Goal: Transaction & Acquisition: Purchase product/service

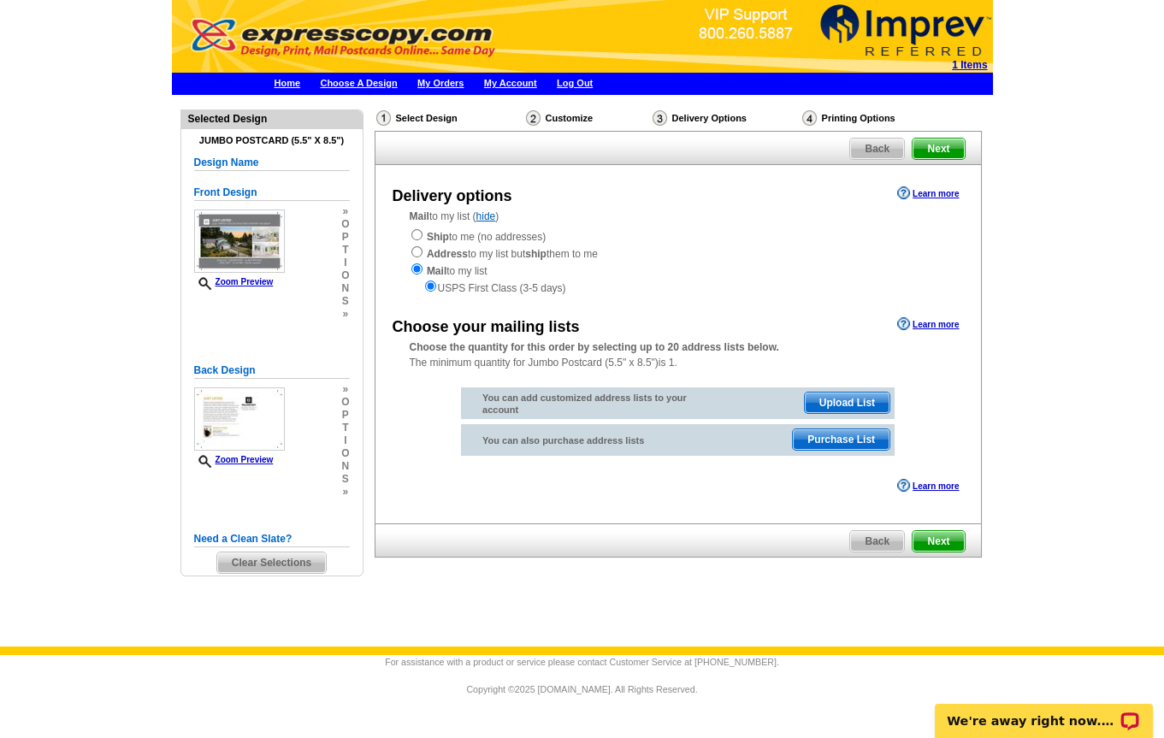
click at [822, 433] on span "Purchase List" at bounding box center [841, 439] width 97 height 21
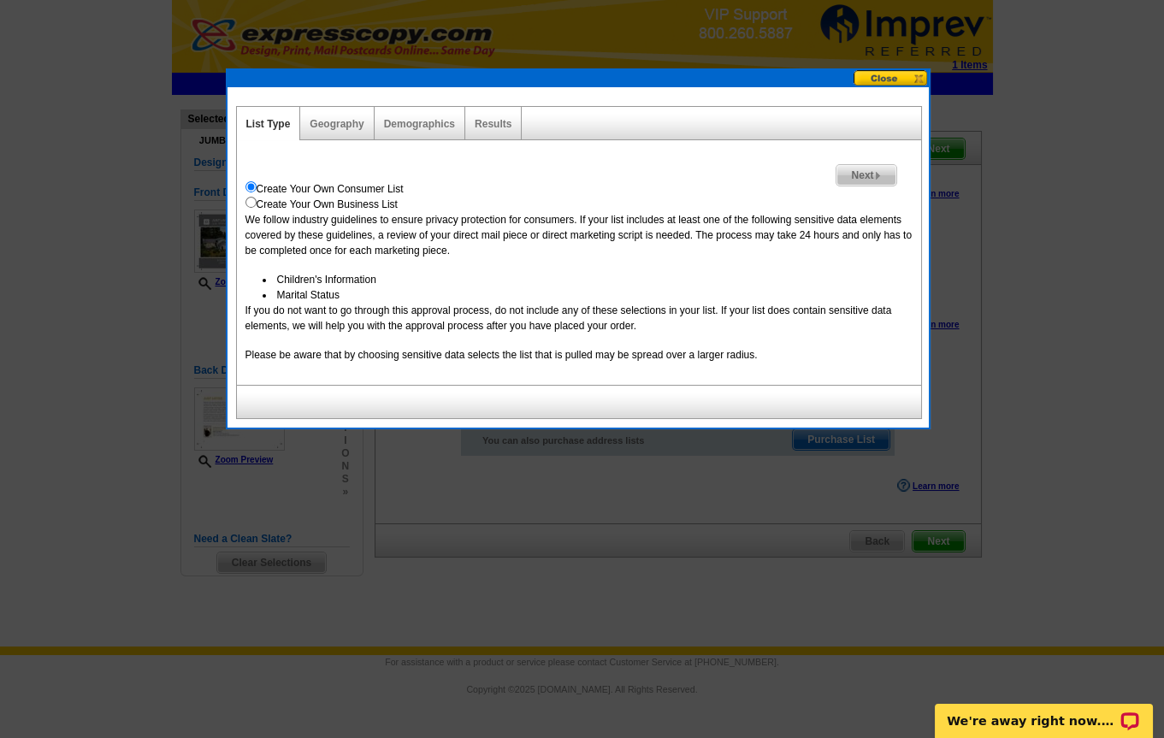
click at [863, 173] on span "Next" at bounding box center [865, 175] width 59 height 21
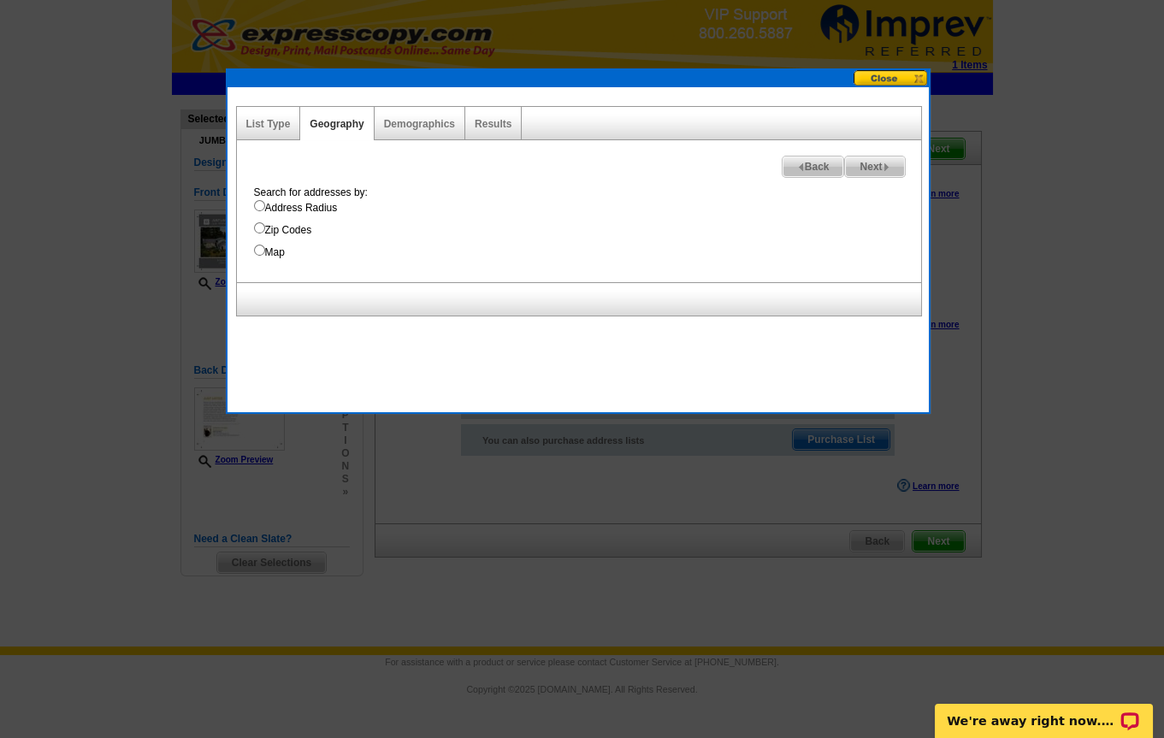
click at [263, 205] on input "Address Radius" at bounding box center [259, 205] width 11 height 11
radio input "true"
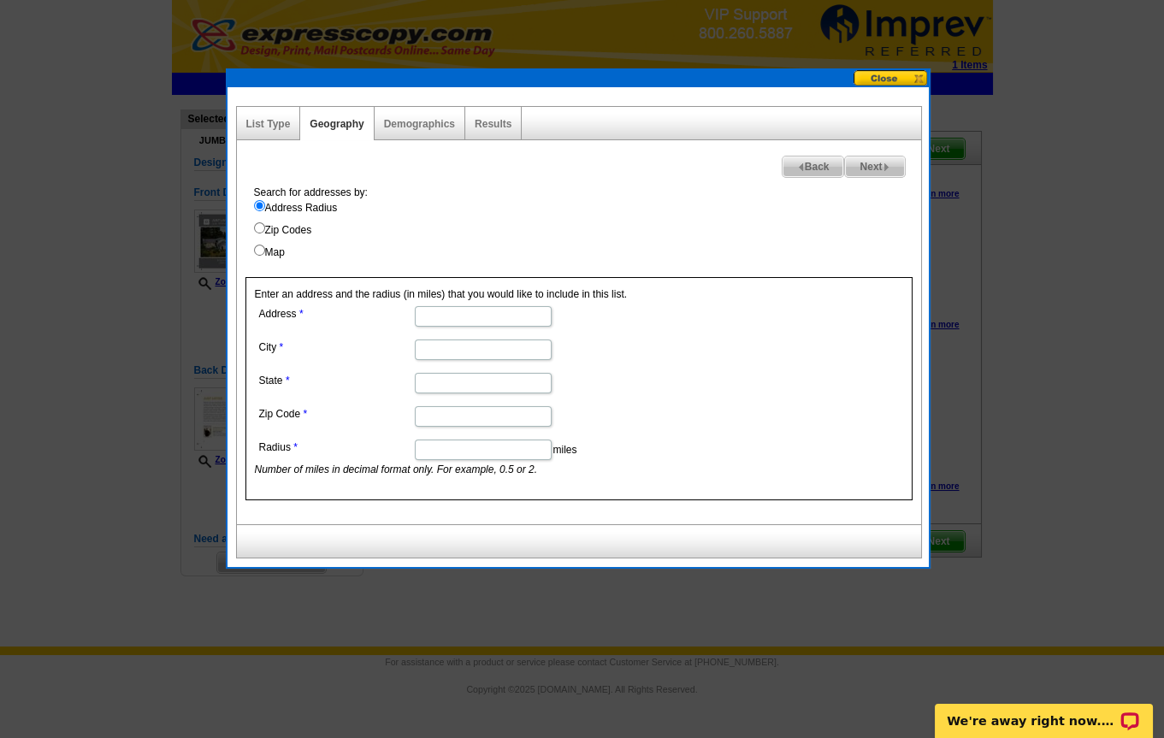
click at [457, 311] on input "Address" at bounding box center [483, 316] width 137 height 21
type input "3730 Spring Coulee rd."
type input "Bellingahm"
click at [436, 386] on input "wa" at bounding box center [483, 383] width 137 height 21
type input "wa"
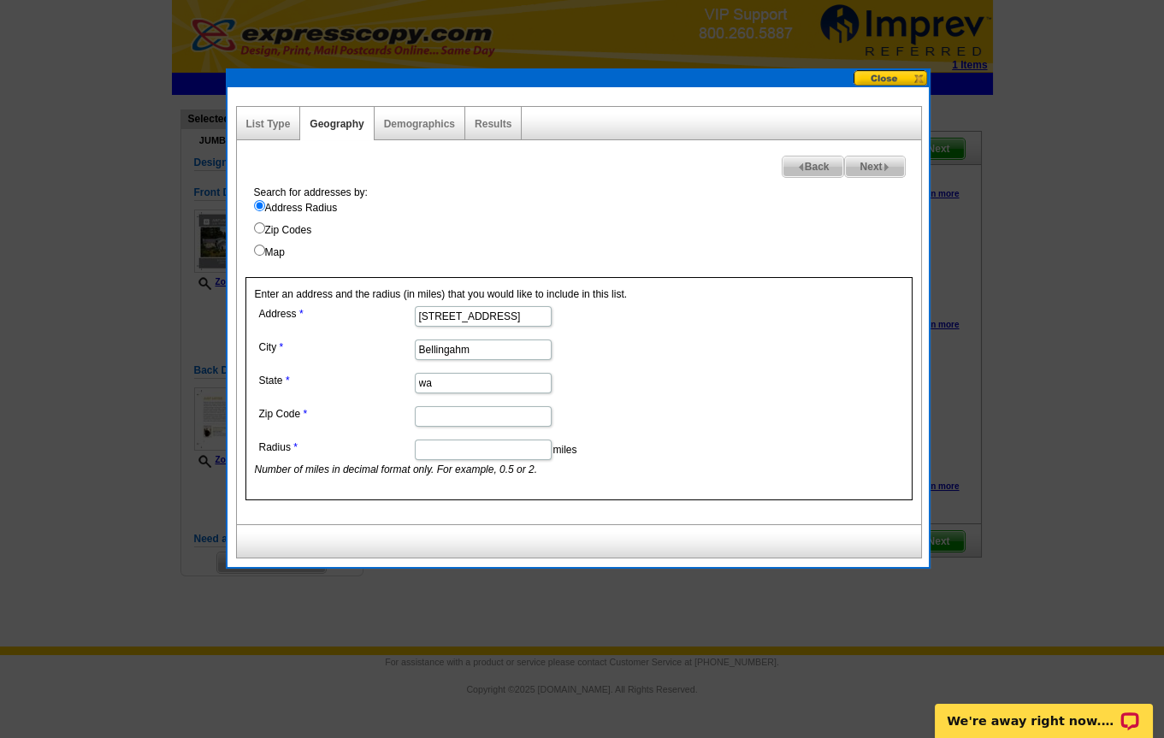
click at [432, 410] on input "Zip Code" at bounding box center [483, 416] width 137 height 21
type input "98226"
click at [483, 454] on input "Radius" at bounding box center [483, 449] width 137 height 21
type input ".5"
click at [703, 394] on dl "Address 3730 Spring Coulee rd. City Bellingahm State wa Zip Code 98226 Radius .…" at bounding box center [482, 389] width 455 height 175
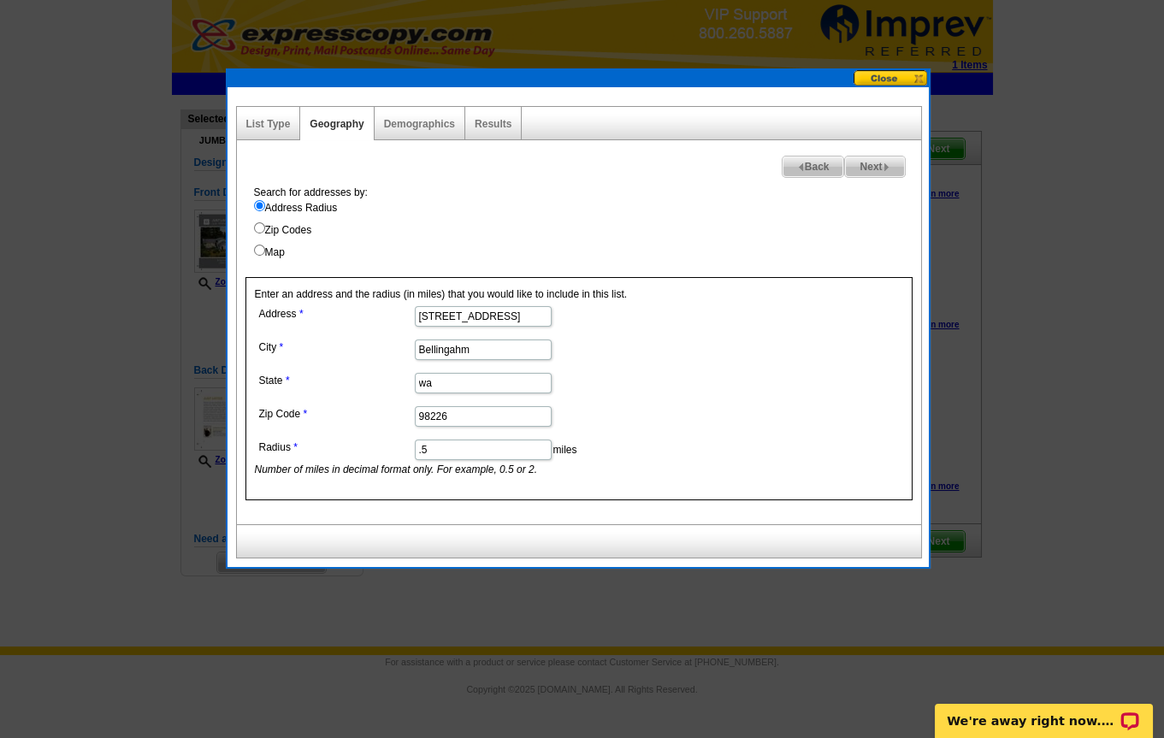
click at [877, 164] on span "Next" at bounding box center [874, 166] width 59 height 21
select select
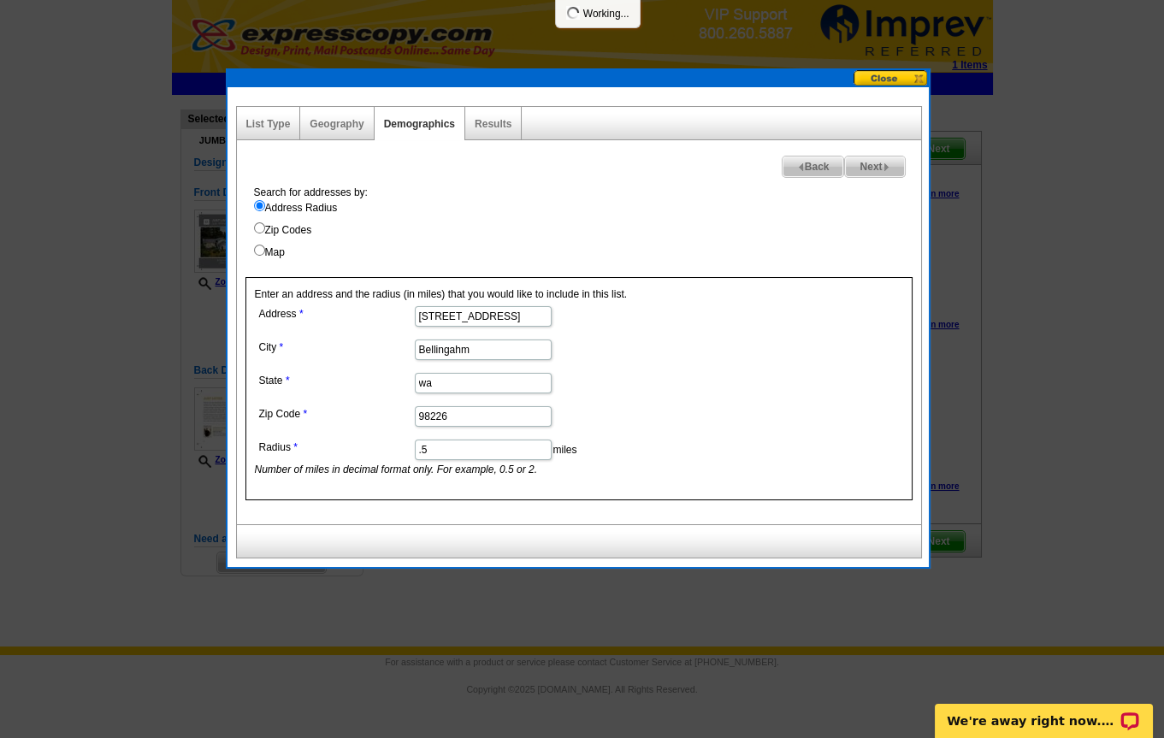
select select
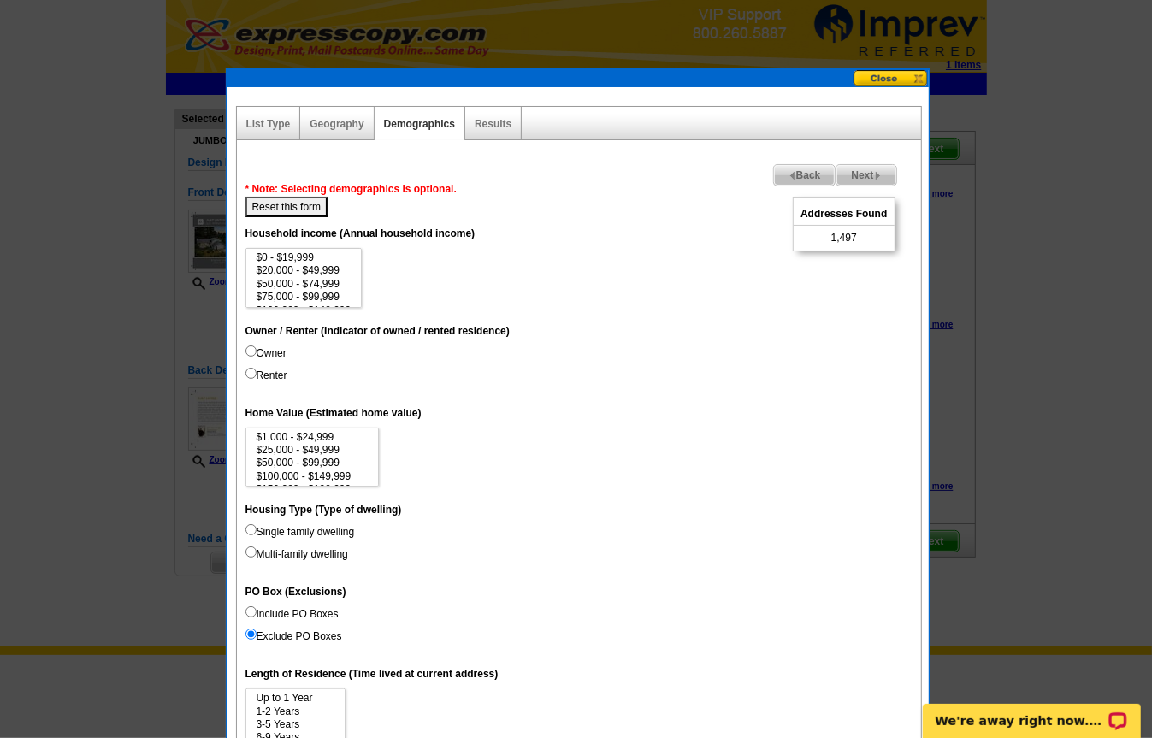
scroll to position [3, 0]
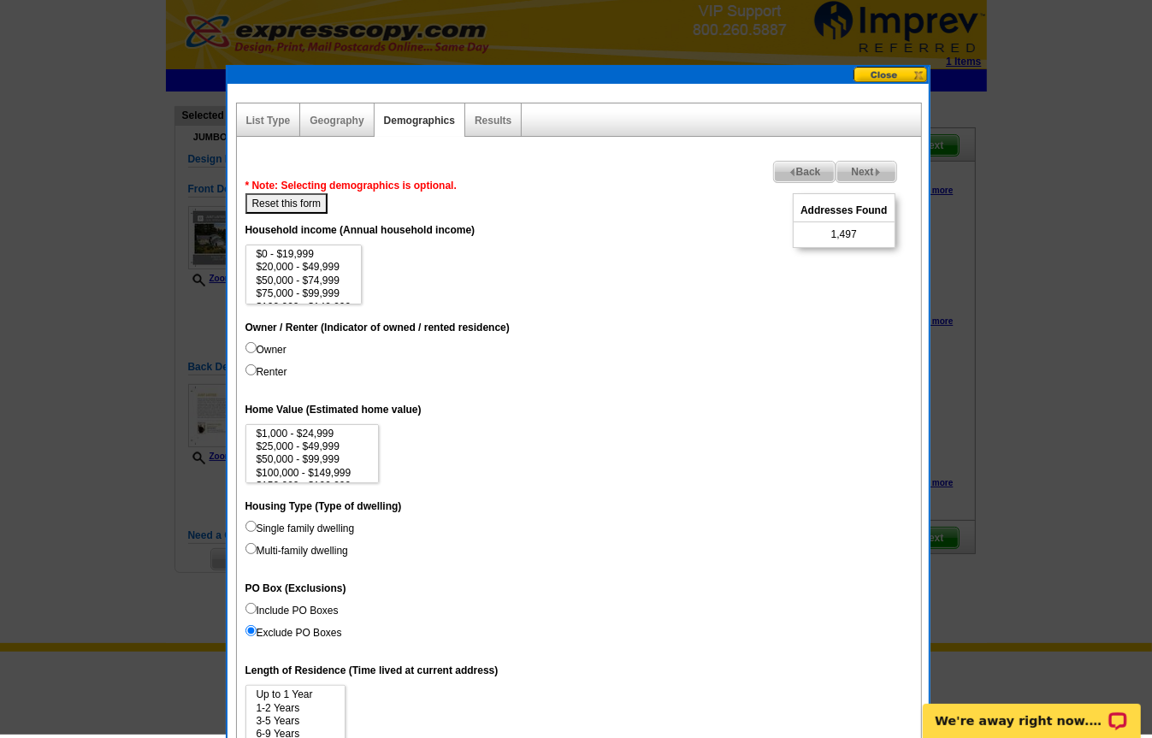
click at [250, 349] on input "Owner" at bounding box center [250, 347] width 11 height 11
radio input "true"
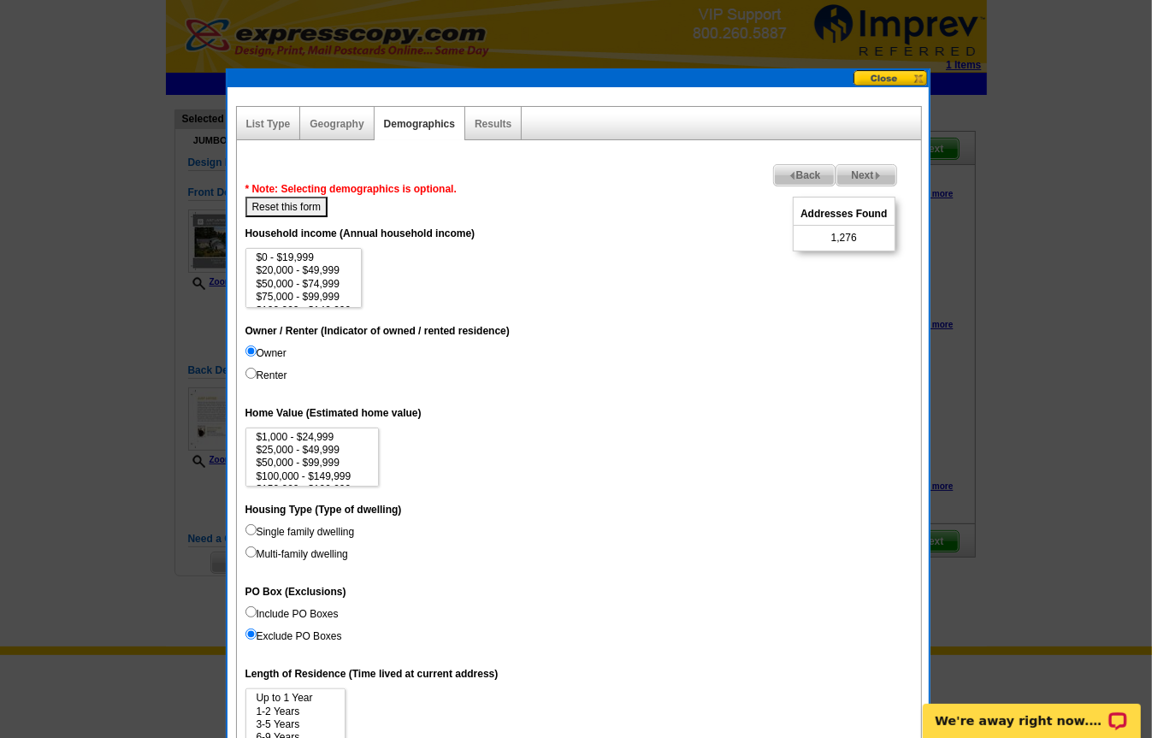
click at [247, 375] on input "Renter" at bounding box center [250, 373] width 11 height 11
radio input "true"
click at [250, 347] on input "Owner" at bounding box center [250, 350] width 11 height 11
radio input "true"
click at [338, 123] on link "Geography" at bounding box center [337, 124] width 54 height 12
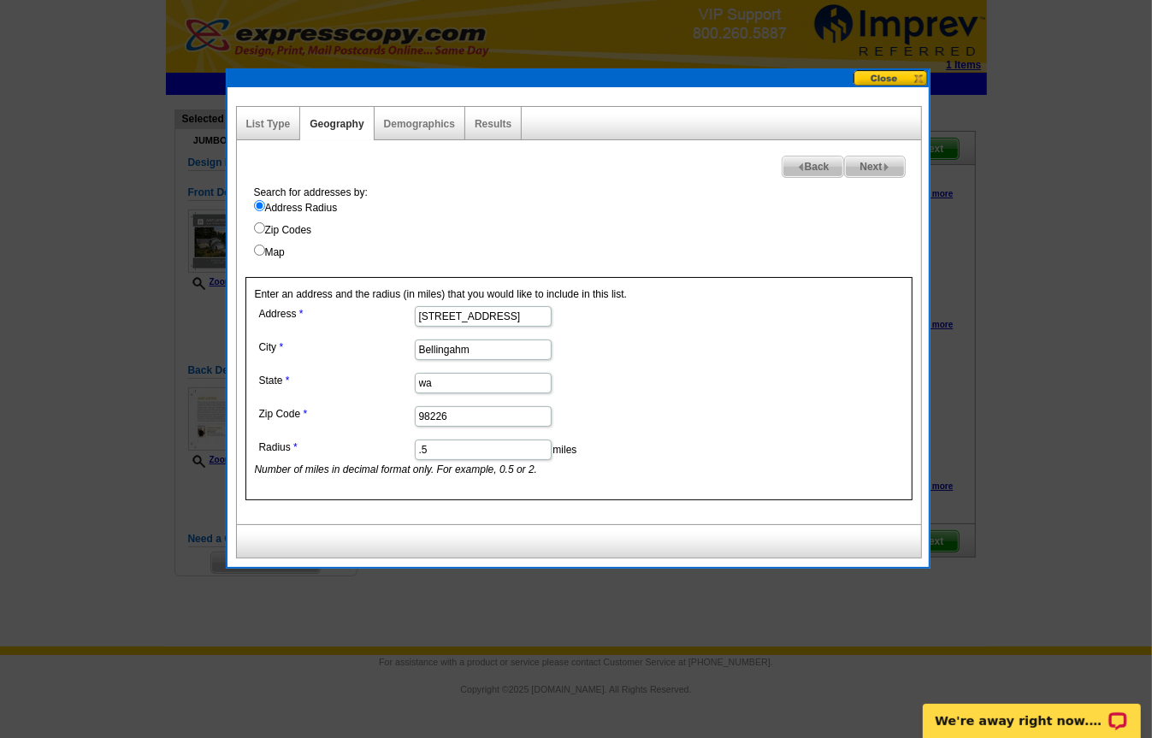
click at [446, 447] on input ".5" at bounding box center [483, 449] width 137 height 21
type input ".3"
click at [866, 157] on span "Next" at bounding box center [874, 166] width 59 height 21
select select
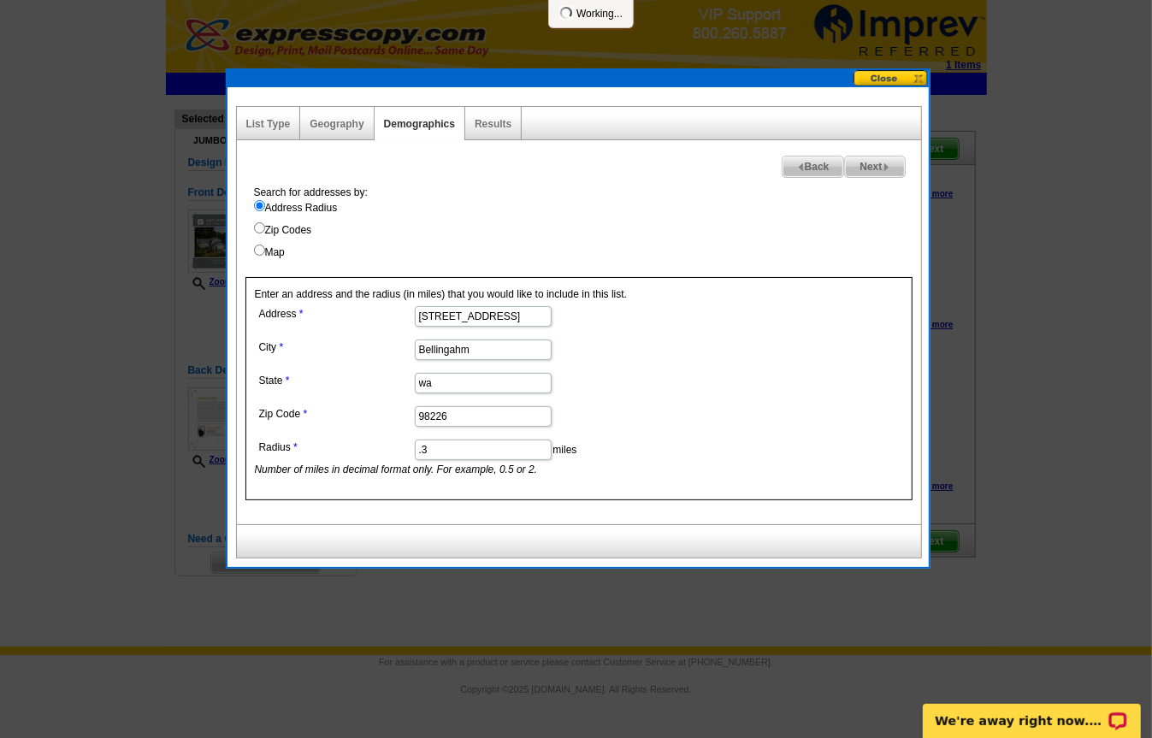
select select
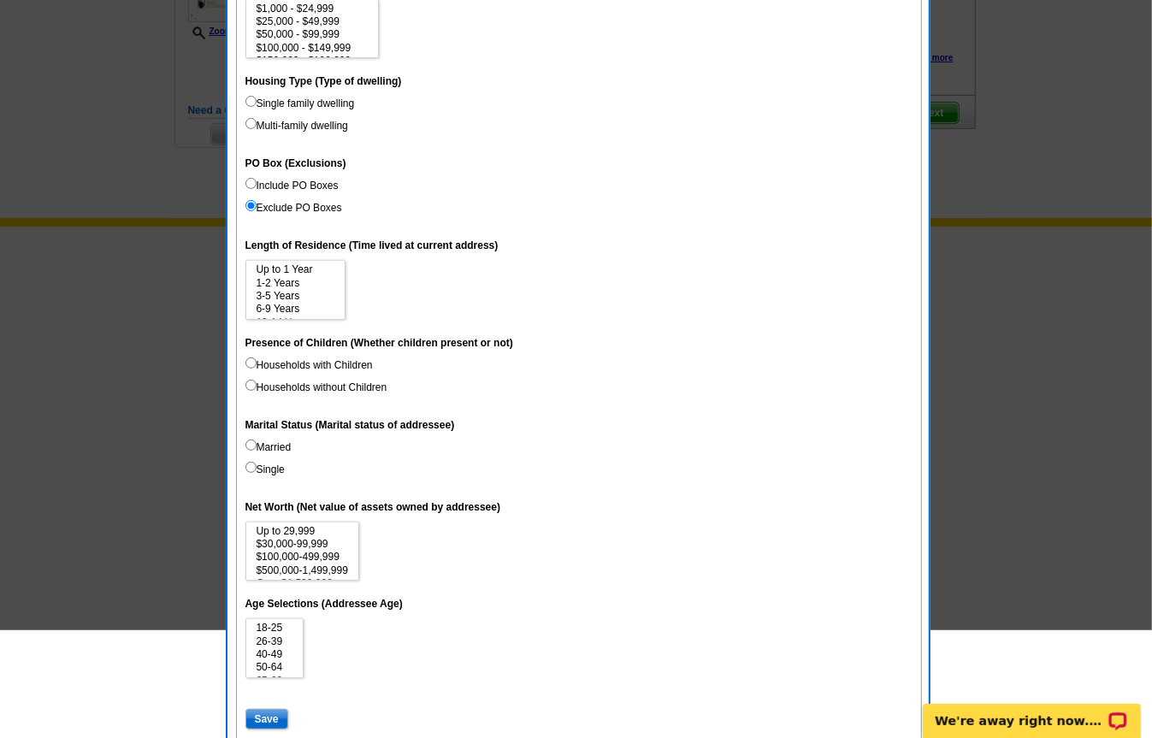
scroll to position [504, 0]
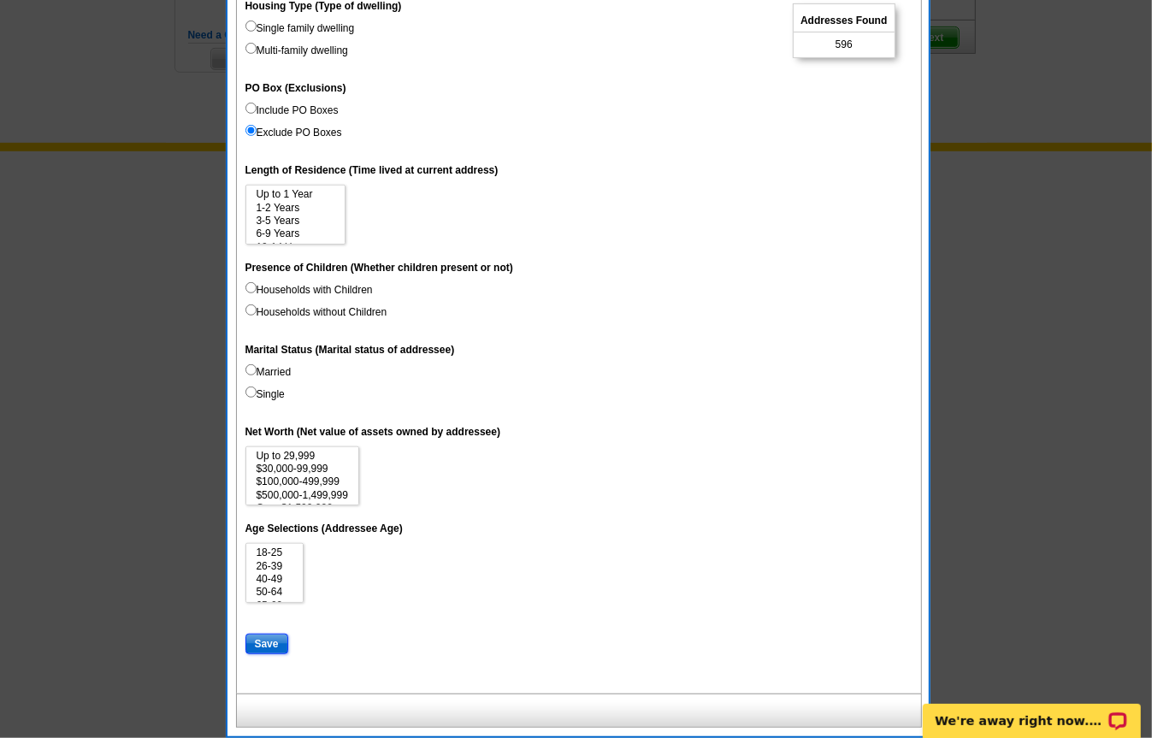
click at [260, 640] on input "Save" at bounding box center [266, 644] width 43 height 21
select select
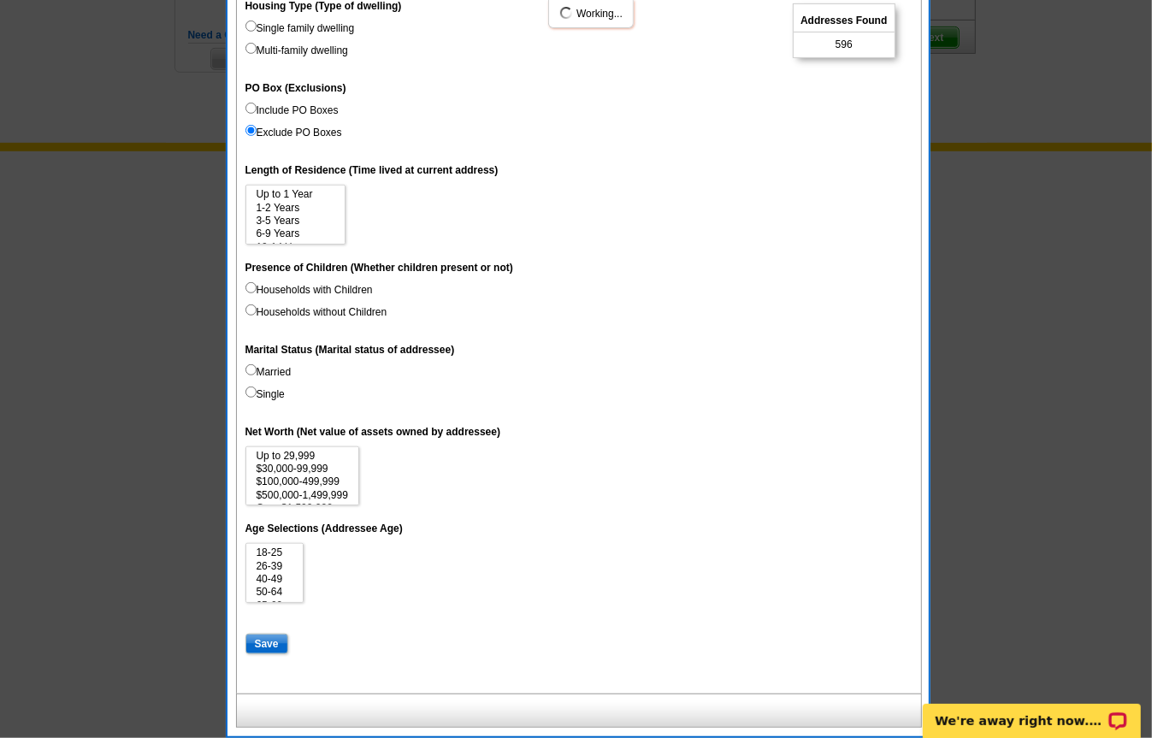
select select
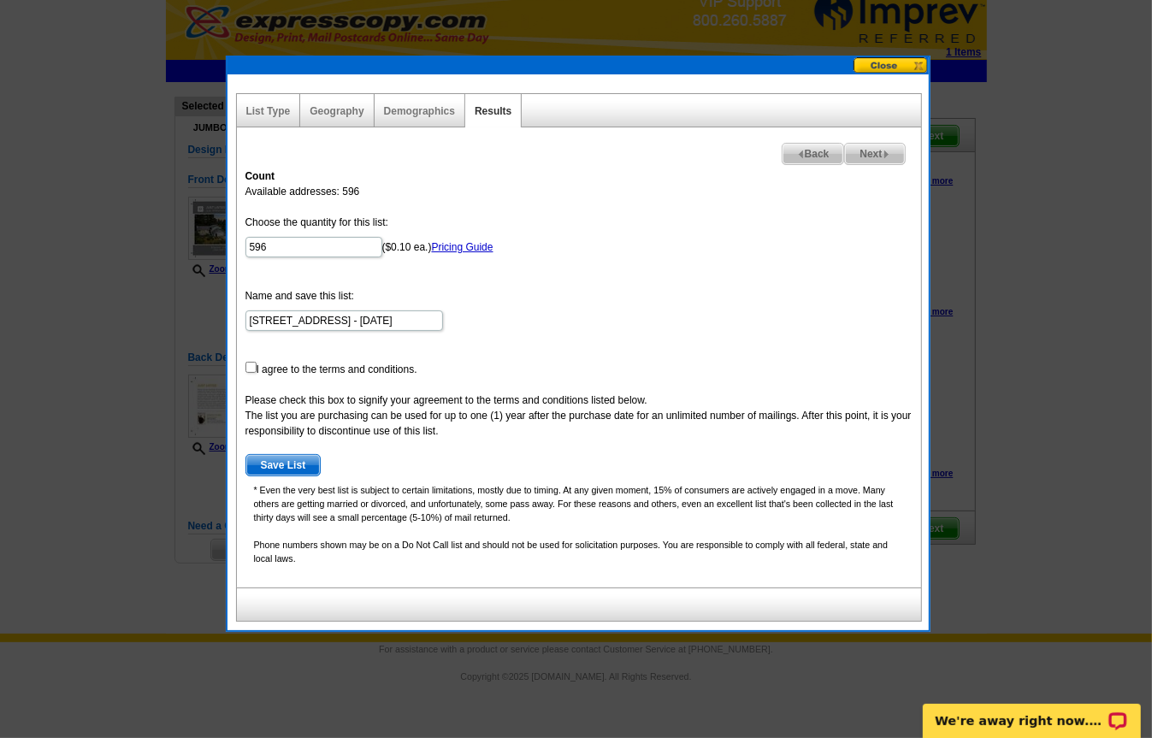
scroll to position [11, 0]
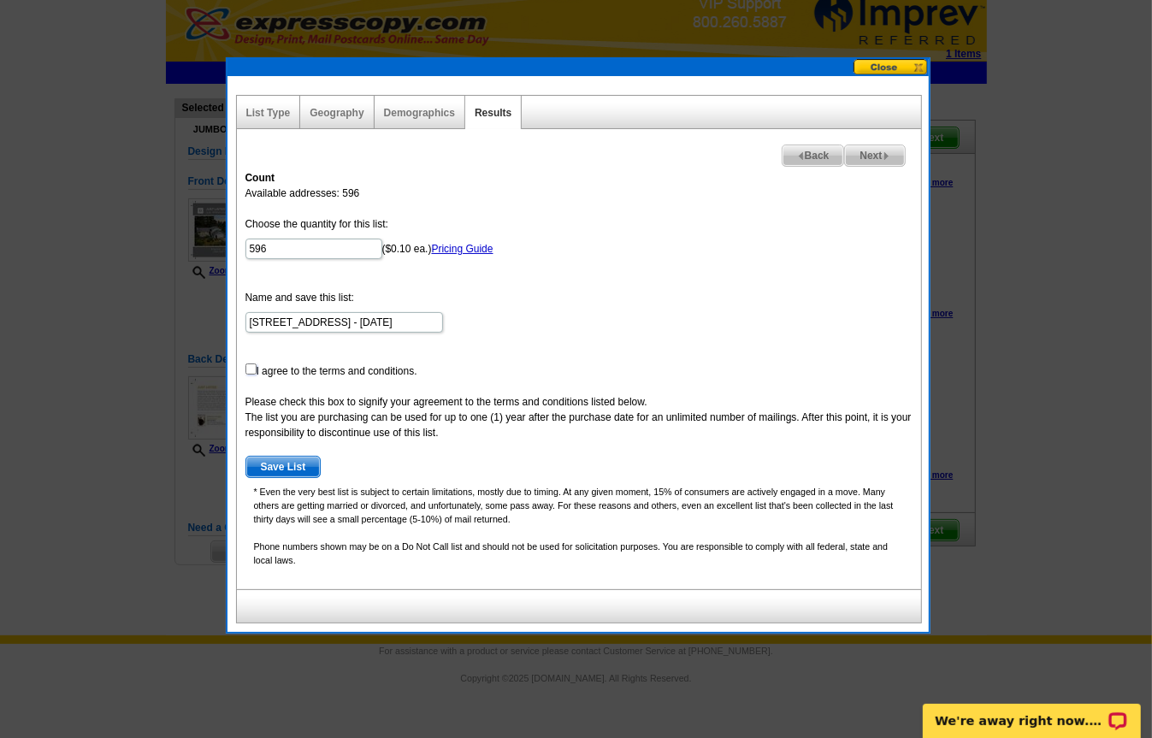
click at [251, 369] on input "checkbox" at bounding box center [250, 368] width 11 height 11
checkbox input "true"
click at [450, 250] on link "Pricing Guide" at bounding box center [463, 249] width 62 height 12
click at [357, 117] on link "Geography" at bounding box center [337, 113] width 54 height 12
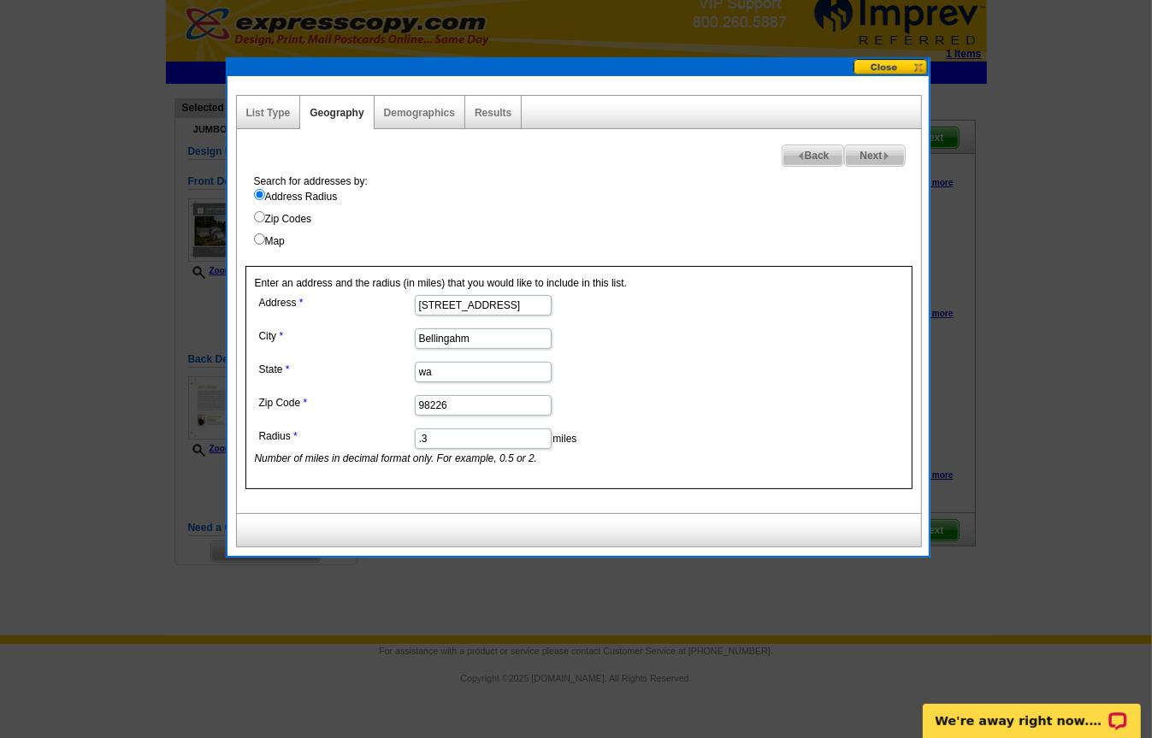
click at [471, 434] on input ".3" at bounding box center [483, 438] width 137 height 21
type input ".25"
click at [730, 313] on form "Address 3730 Spring Coulee rd. City Bellingahm State wa Zip Code 98226 Radius .…" at bounding box center [579, 378] width 648 height 175
click at [866, 150] on span "Next" at bounding box center [874, 155] width 59 height 21
select select
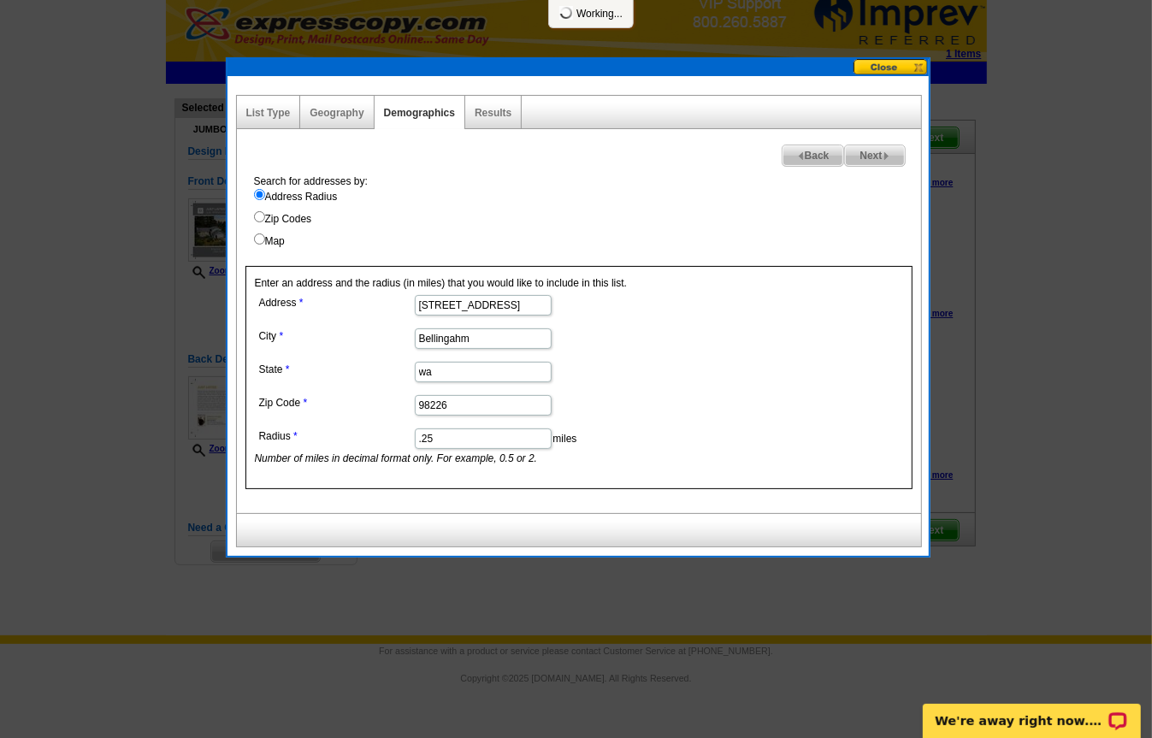
select select
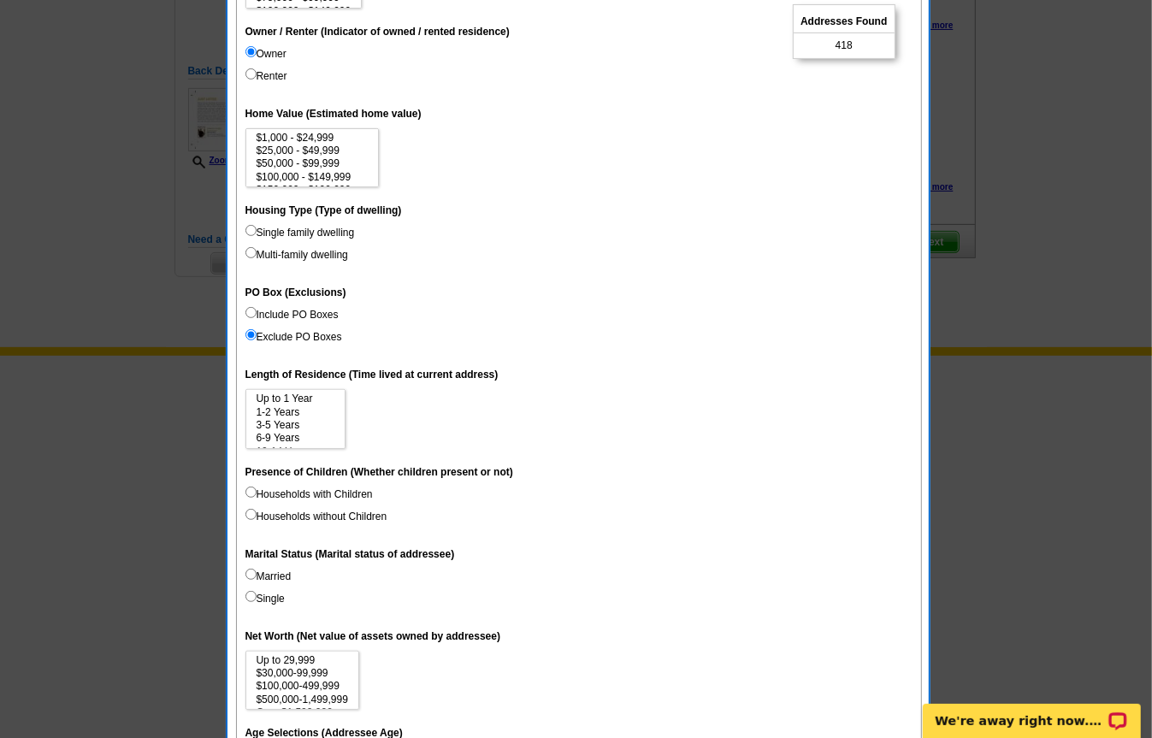
scroll to position [504, 0]
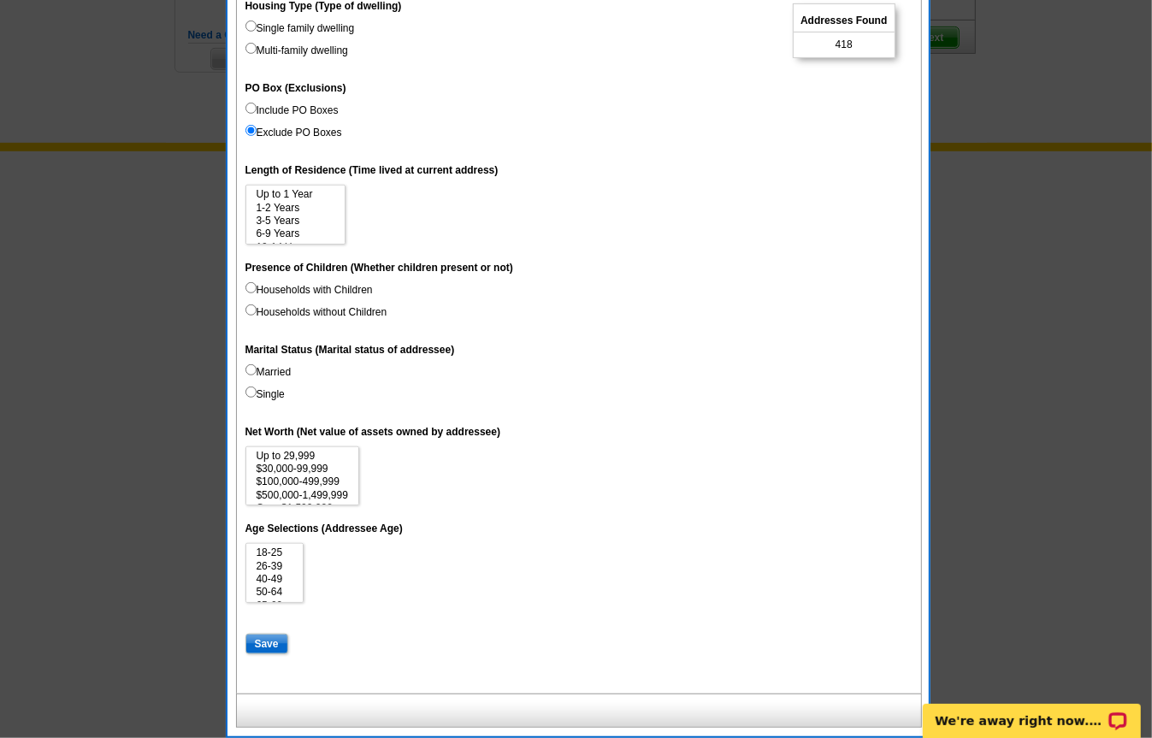
click at [274, 663] on div "Next Addresses Found 418 Back * Note: Selecting demographics is optional. Reset…" at bounding box center [579, 180] width 684 height 1023
click at [268, 652] on input "Save" at bounding box center [266, 644] width 43 height 21
select select
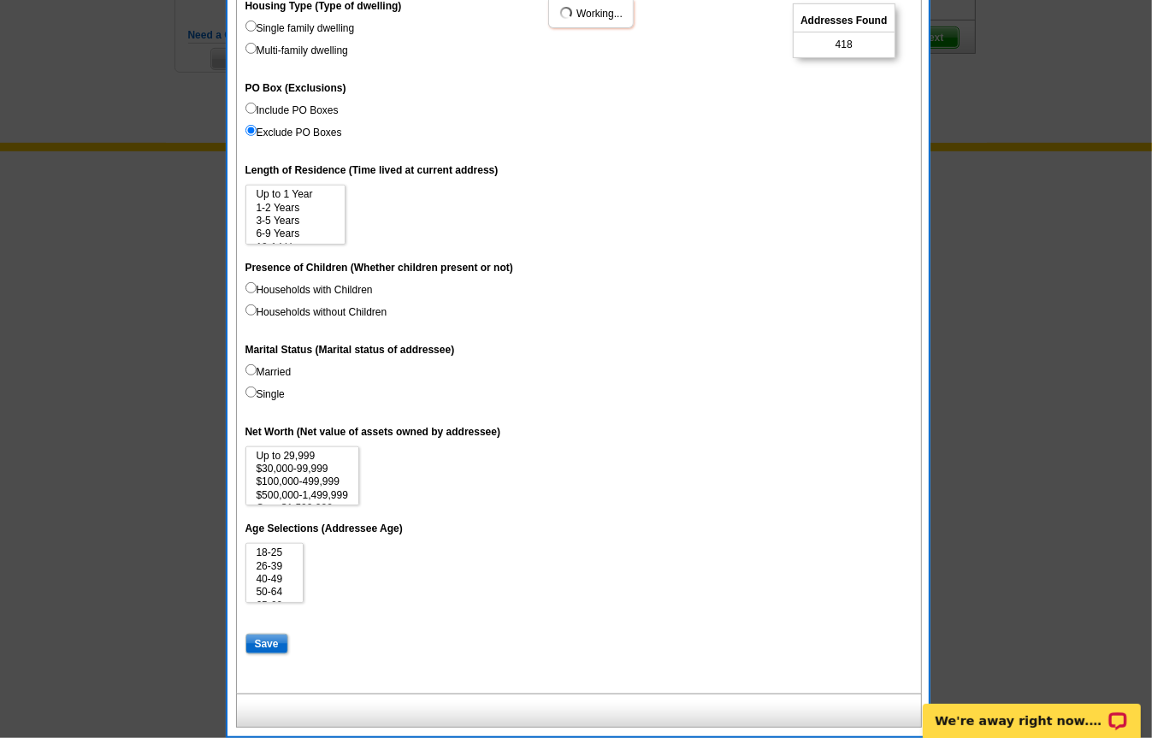
select select
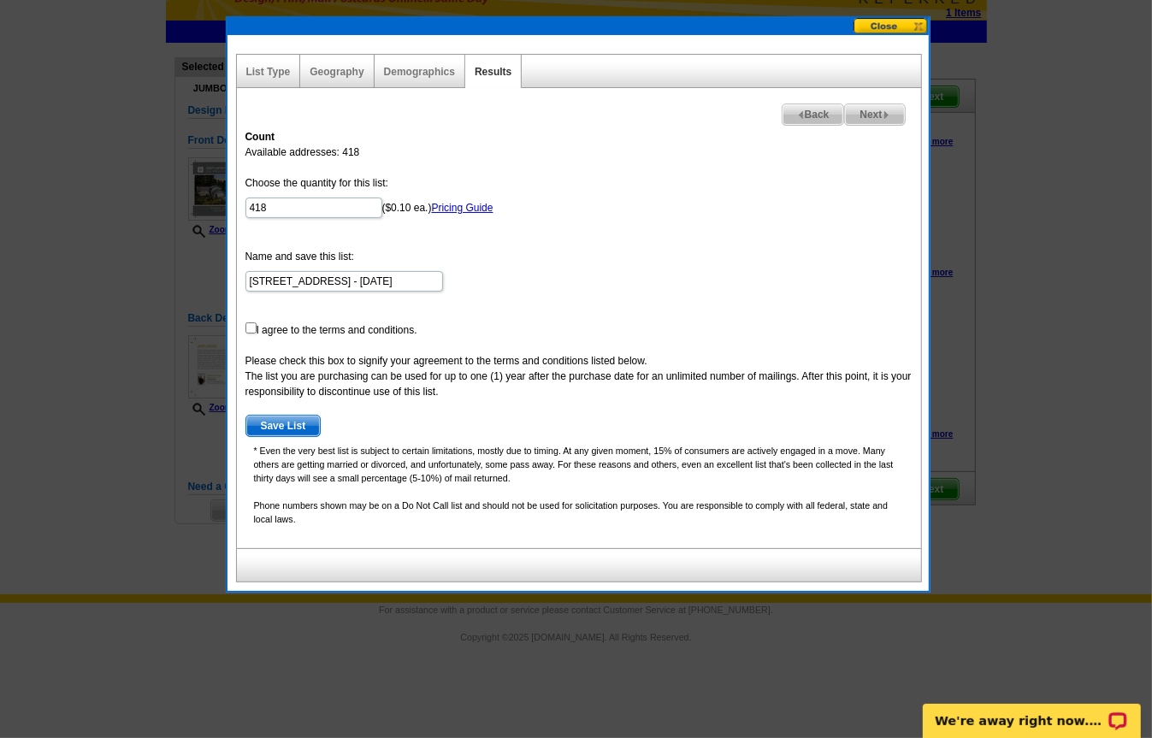
scroll to position [8, 0]
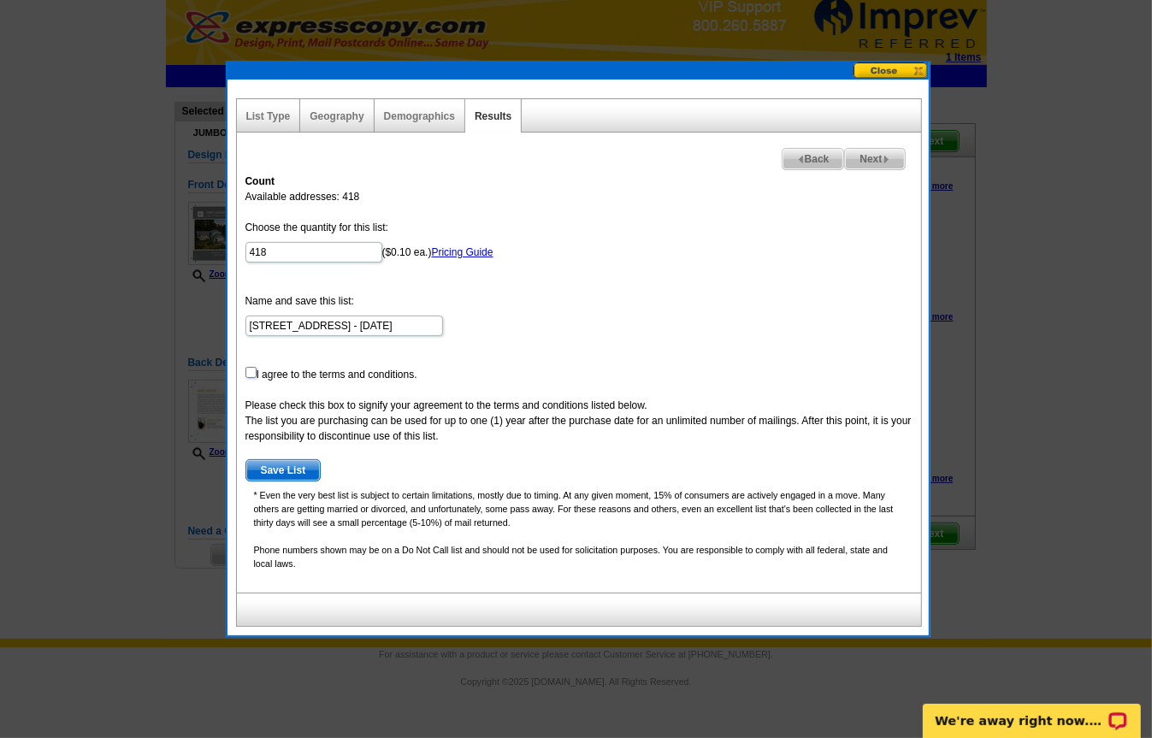
click at [245, 373] on input "checkbox" at bounding box center [250, 372] width 11 height 11
checkbox input "true"
click at [282, 469] on span "Save List" at bounding box center [283, 470] width 74 height 21
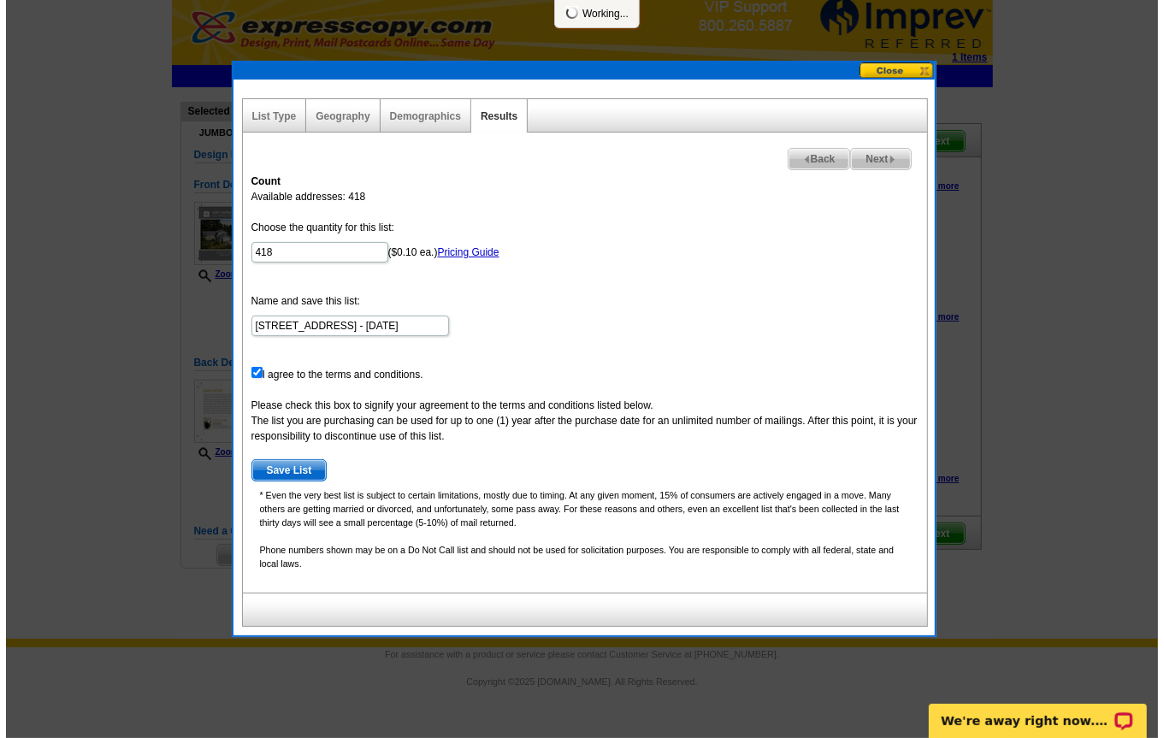
scroll to position [0, 0]
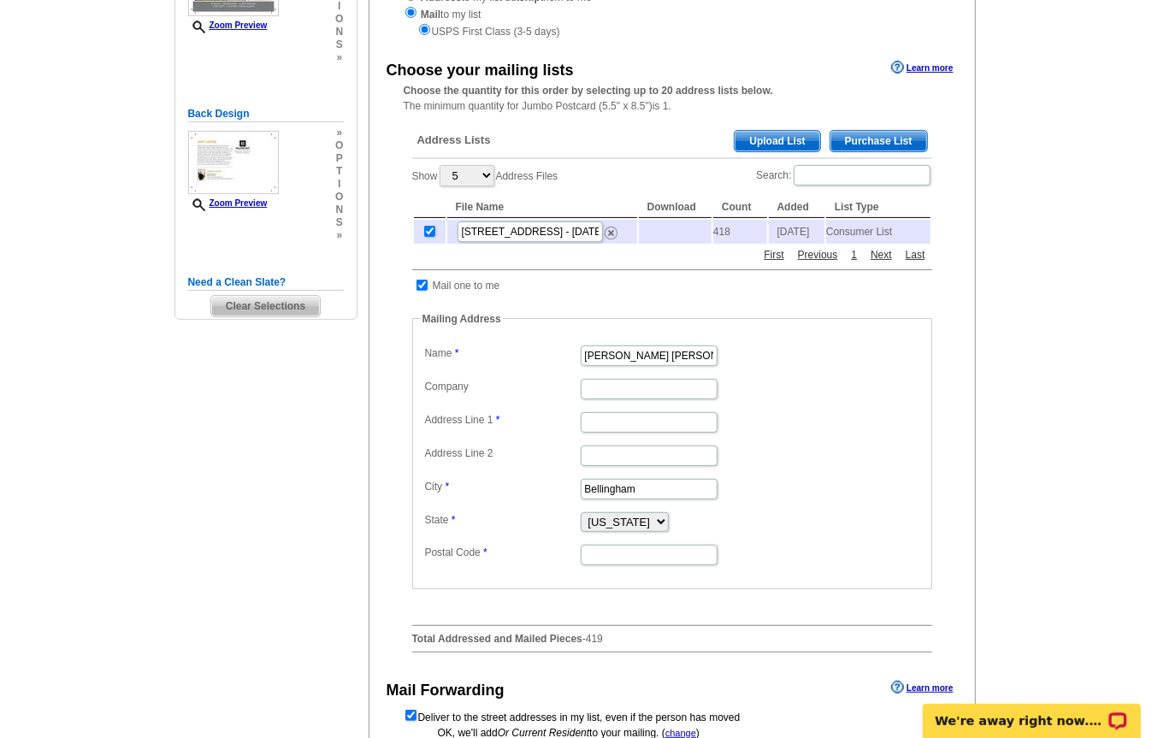
scroll to position [497, 0]
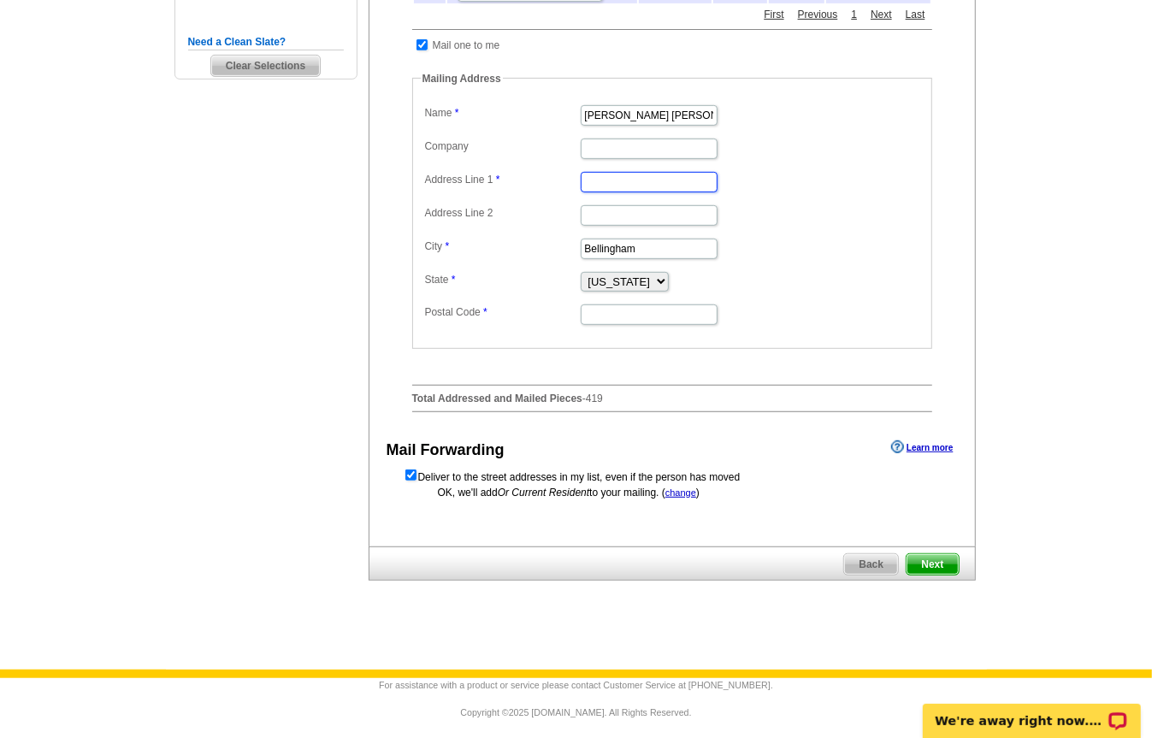
click at [671, 189] on input "Address Line 1" at bounding box center [649, 182] width 137 height 21
type input "[STREET_ADDRESS][PERSON_NAME]"
click at [977, 189] on div "Select Design Customize Delivery Options Printing Options Back Next Delivery op…" at bounding box center [671, 104] width 614 height 992
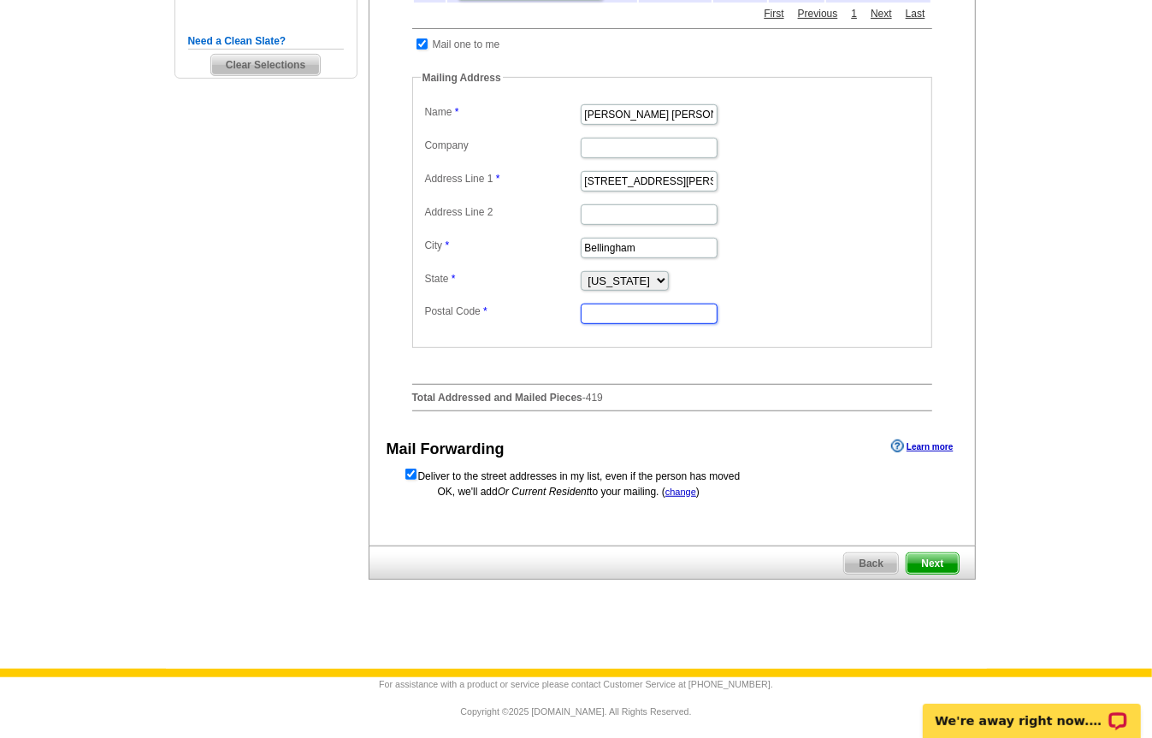
scroll to position [499, 0]
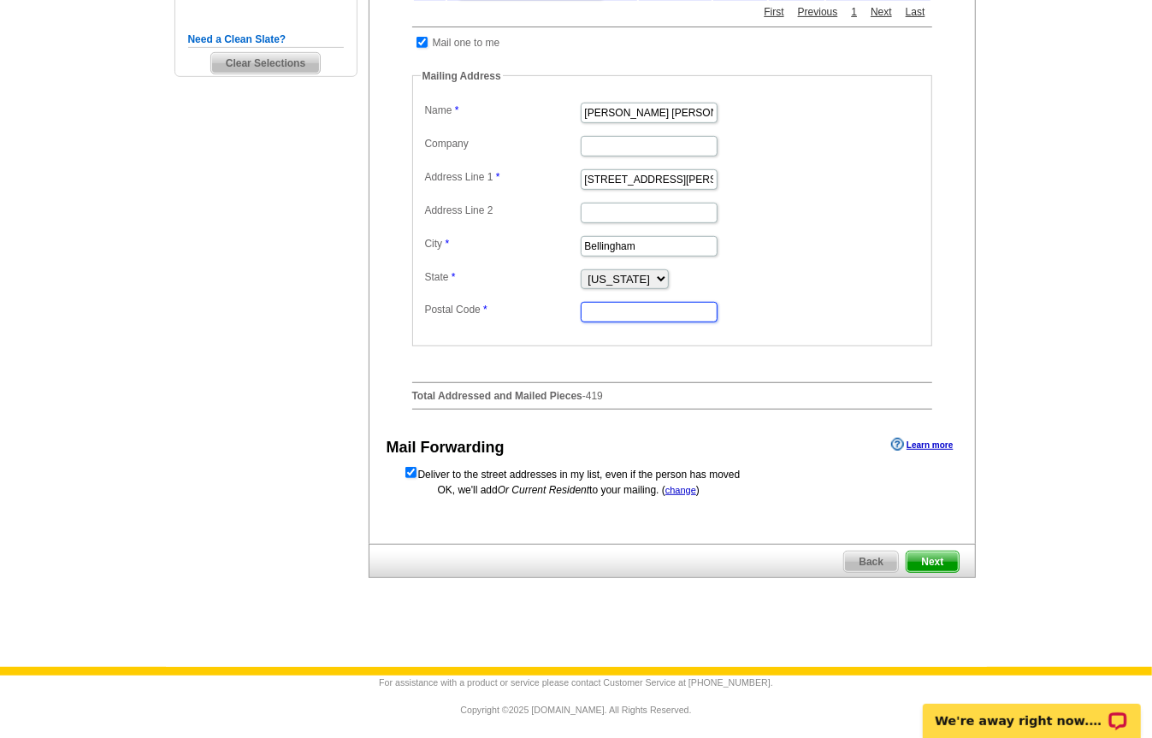
click at [657, 319] on input "Postal Code" at bounding box center [649, 312] width 137 height 21
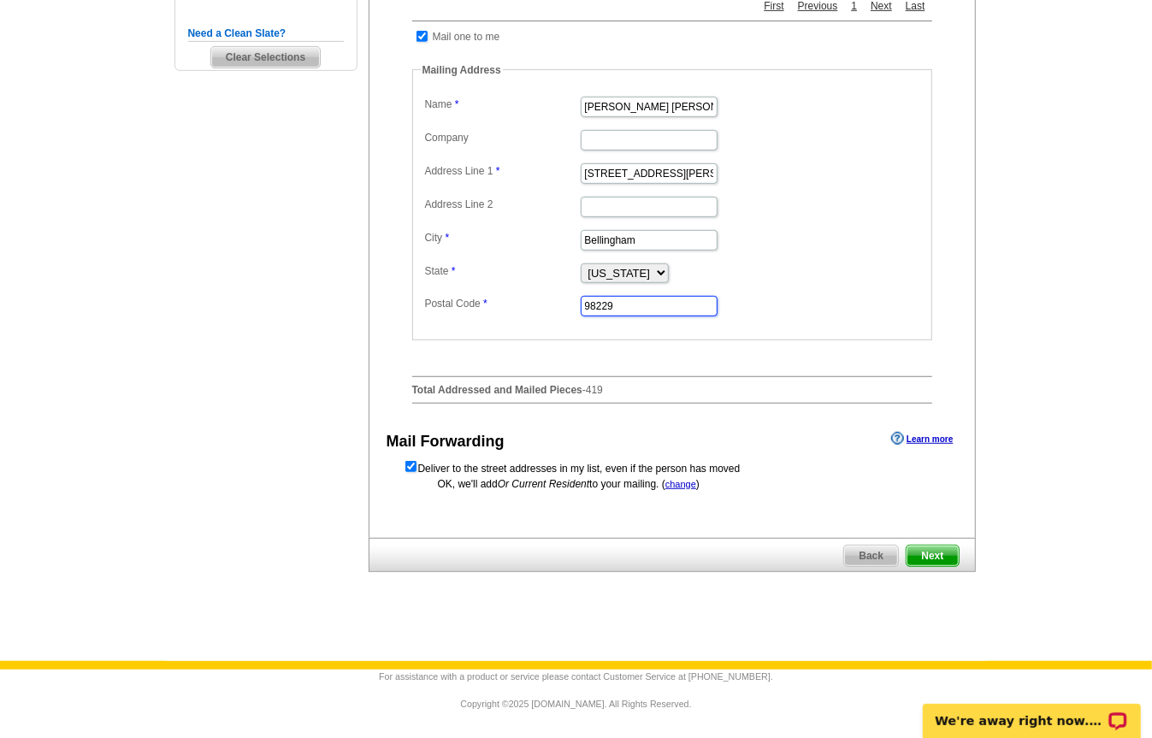
type input "98229"
click at [831, 279] on dd "[US_STATE] [US_STATE] [US_STATE] [US_STATE] [US_STATE] [US_STATE] [US_STATE] [U…" at bounding box center [672, 272] width 503 height 26
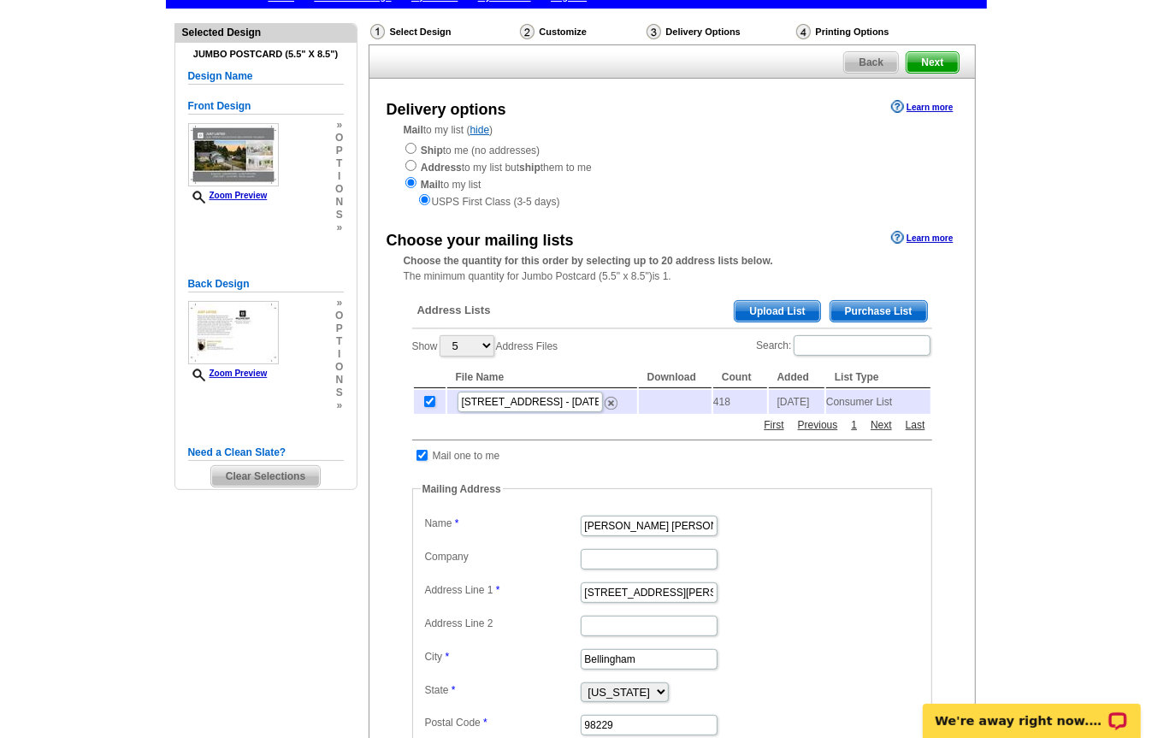
scroll to position [39, 0]
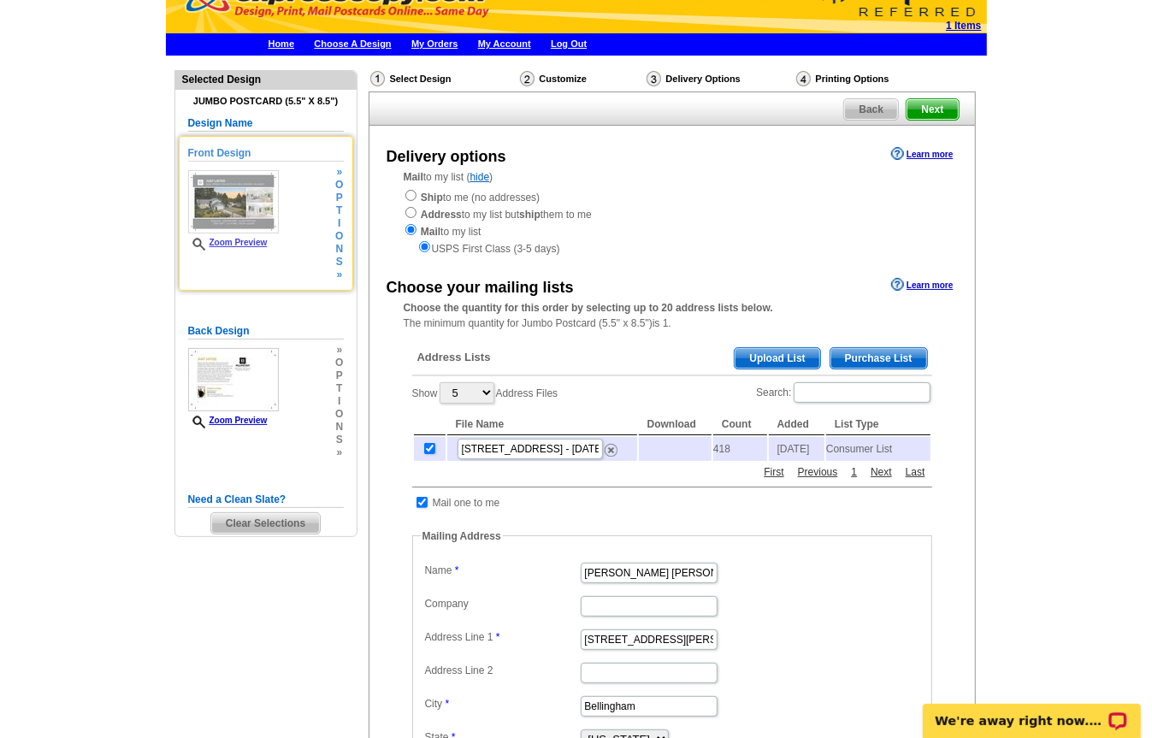
click at [251, 245] on link "Zoom Preview" at bounding box center [228, 242] width 80 height 9
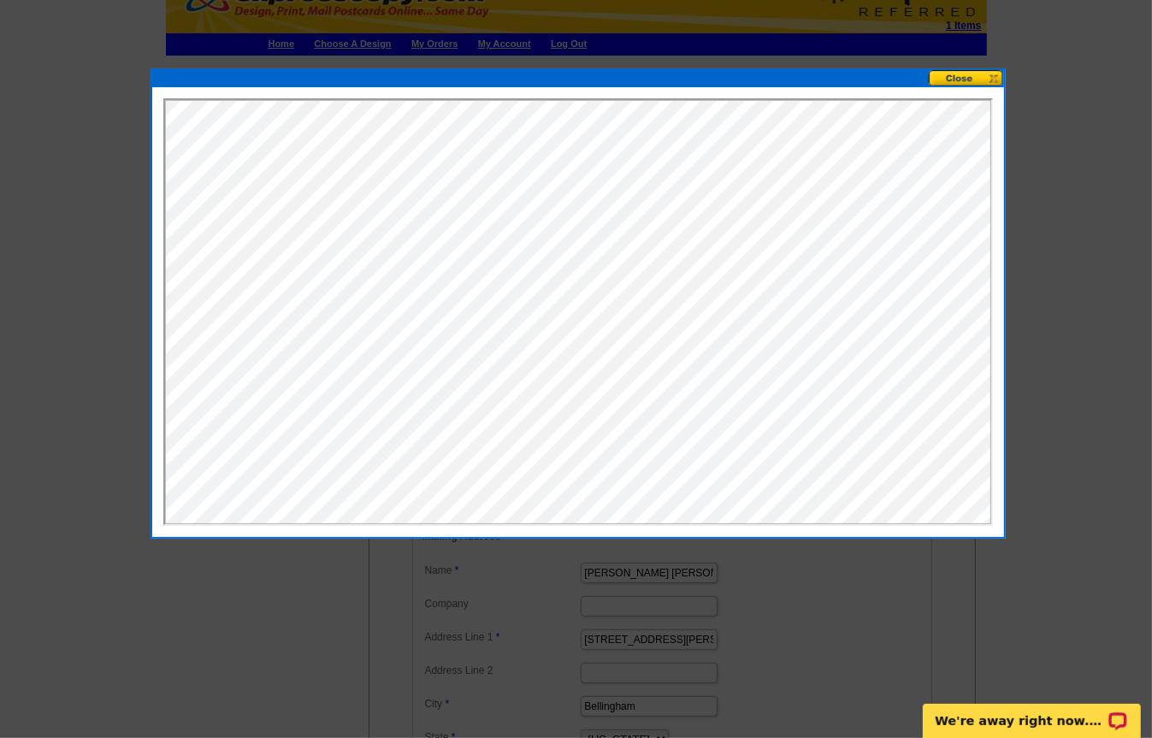
scroll to position [0, 0]
click at [955, 81] on button at bounding box center [966, 78] width 75 height 16
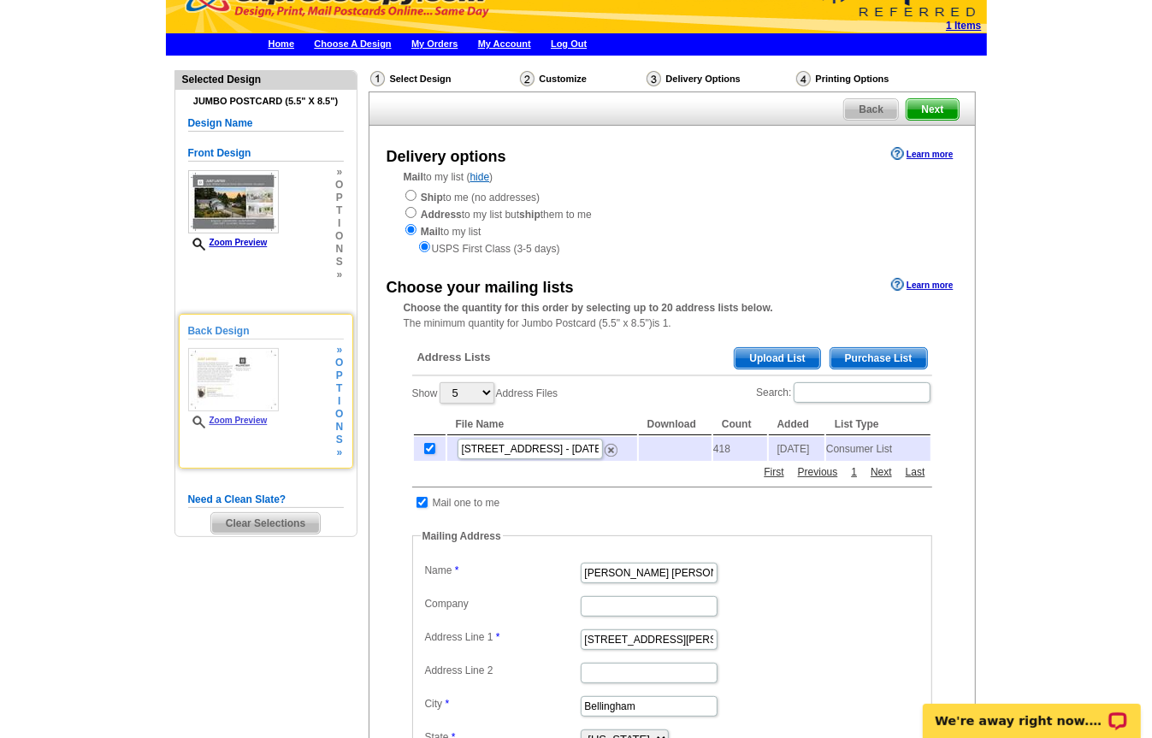
click at [232, 376] on img at bounding box center [233, 379] width 91 height 63
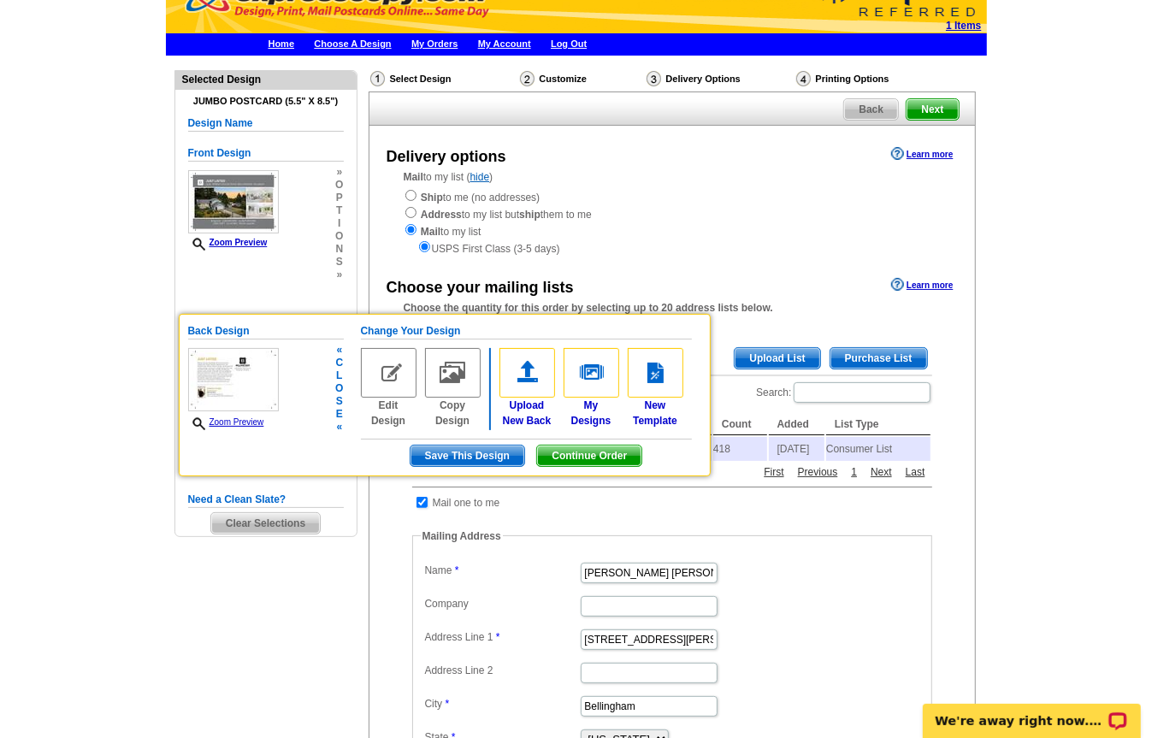
click at [224, 421] on link "Zoom Preview" at bounding box center [226, 421] width 76 height 9
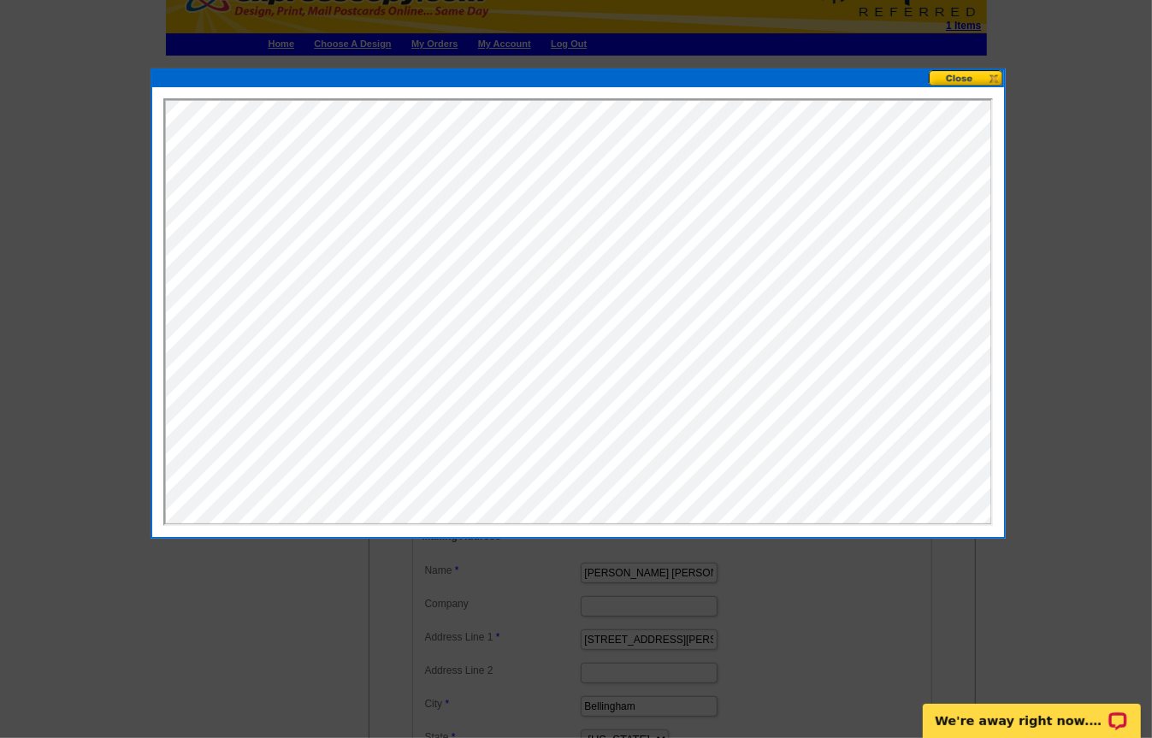
click at [961, 80] on button at bounding box center [966, 78] width 75 height 16
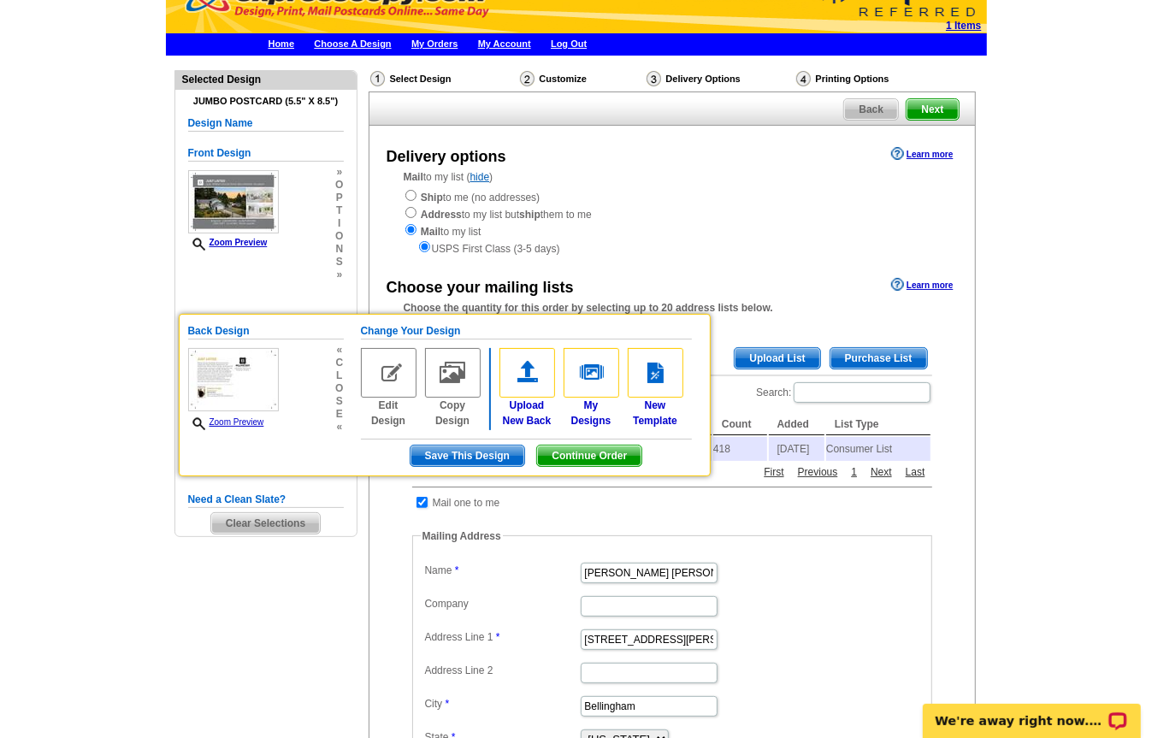
click at [1015, 485] on main "Need Help? call [PHONE_NUMBER], chat with support, or have our designers make s…" at bounding box center [576, 592] width 1152 height 1070
click at [329, 574] on div "Need Help? call [PHONE_NUMBER], chat with support, or have our designers make s…" at bounding box center [576, 584] width 821 height 1054
click at [618, 458] on span "Continue Order" at bounding box center [589, 455] width 104 height 21
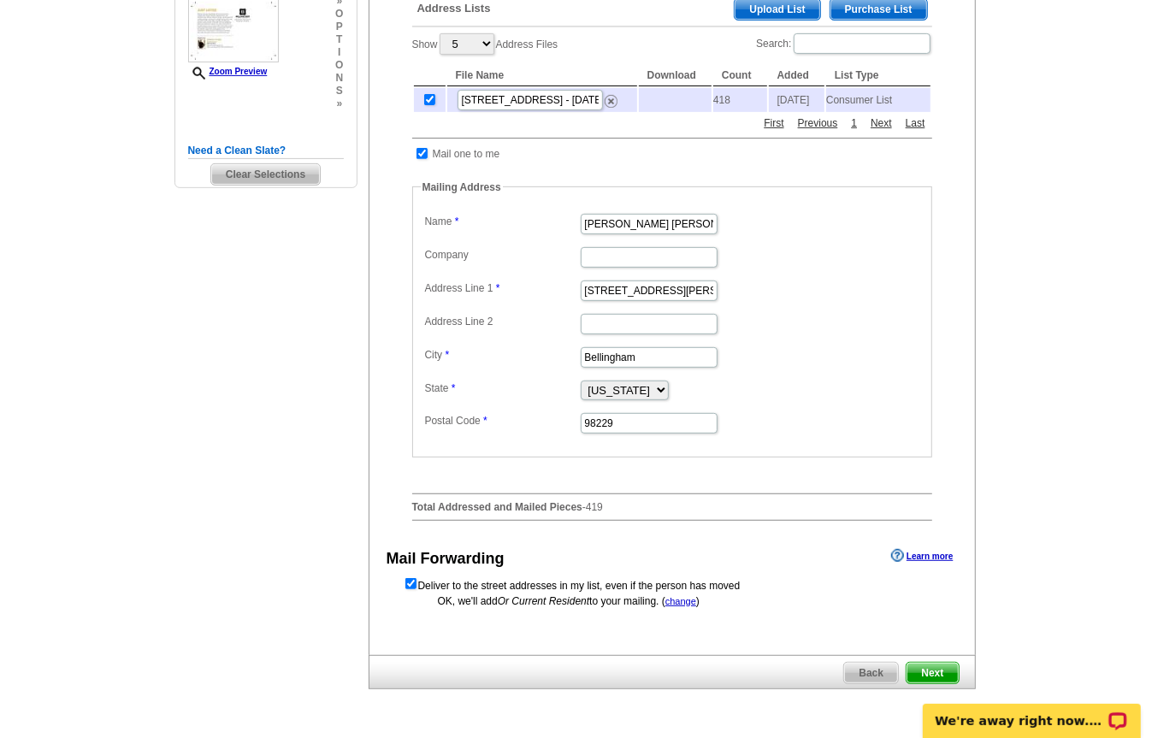
scroll to position [510, 0]
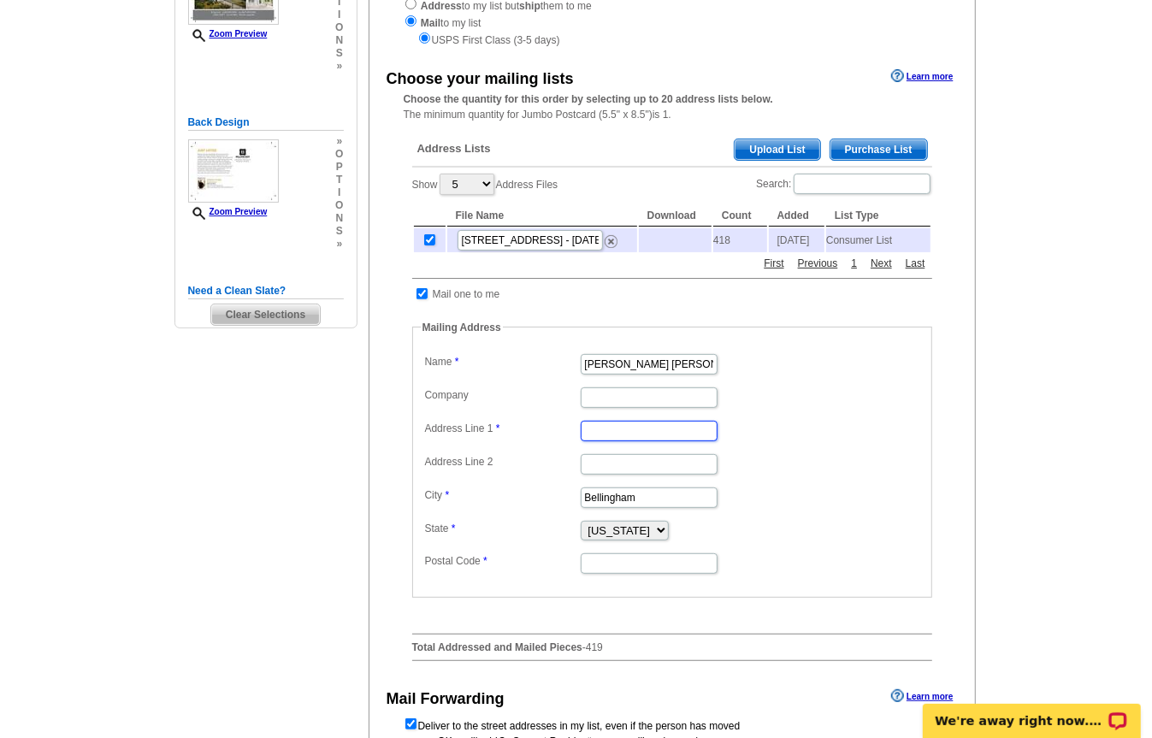
click at [630, 433] on input "Address Line 1" at bounding box center [649, 431] width 137 height 21
type input "3804 TAYLOR AVE"
type input "Bellwether Real Estate"
type input "98229-2918"
click at [660, 400] on input "Bellwether Real Estate" at bounding box center [649, 397] width 137 height 21
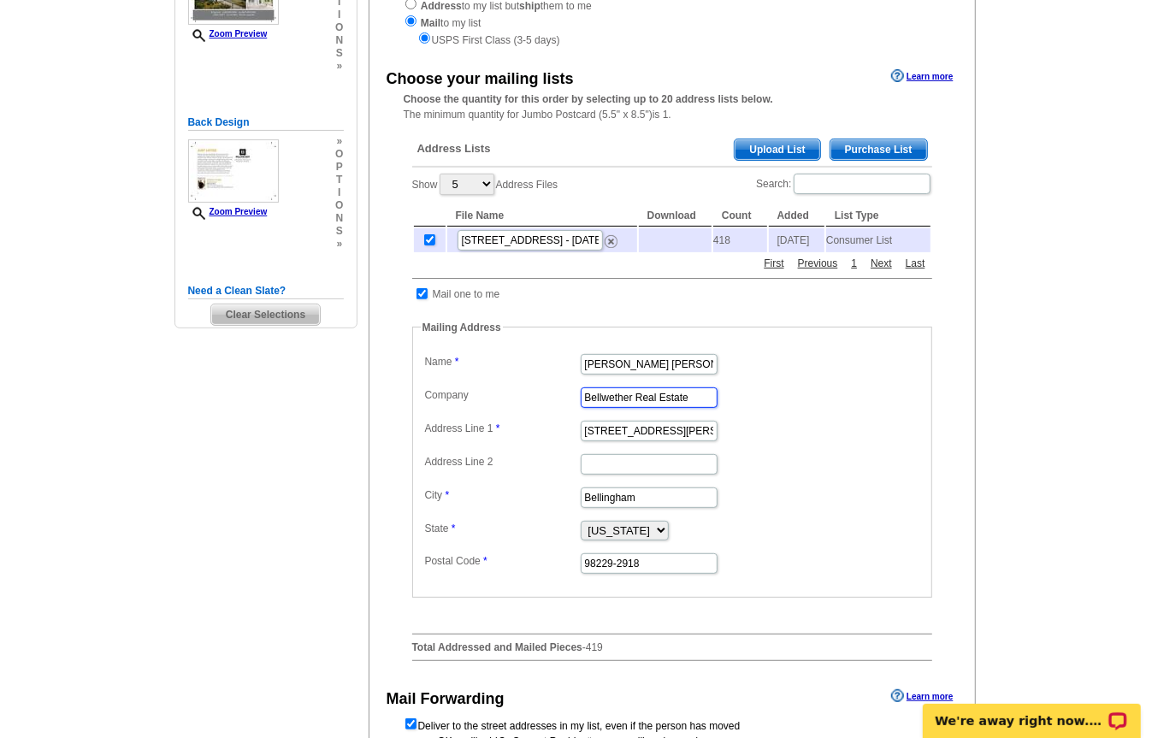
click at [660, 400] on input "Bellwether Real Estate" at bounding box center [649, 397] width 137 height 21
click at [804, 438] on dd "3804 TAYLOR AVE" at bounding box center [672, 429] width 503 height 27
click at [768, 560] on dd "98229-2918" at bounding box center [672, 562] width 503 height 27
click at [671, 568] on input "98229-2918" at bounding box center [649, 563] width 137 height 21
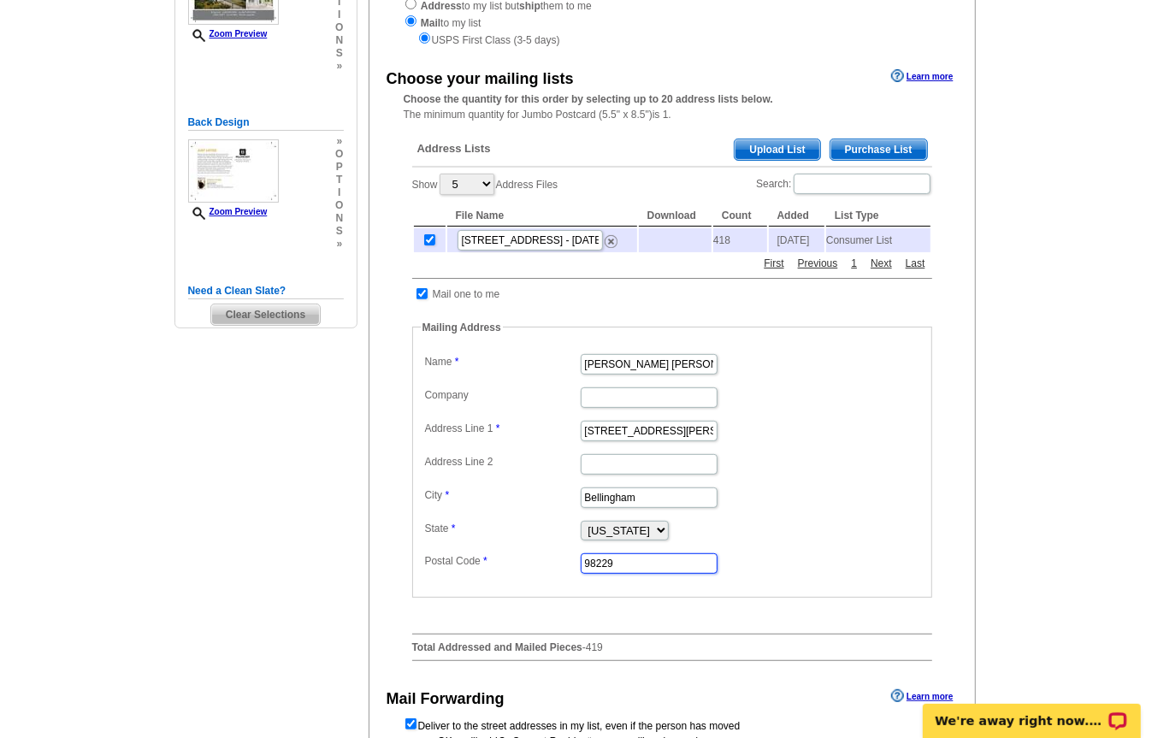
type input "98229"
click at [756, 510] on dd "Bellingham" at bounding box center [672, 496] width 503 height 27
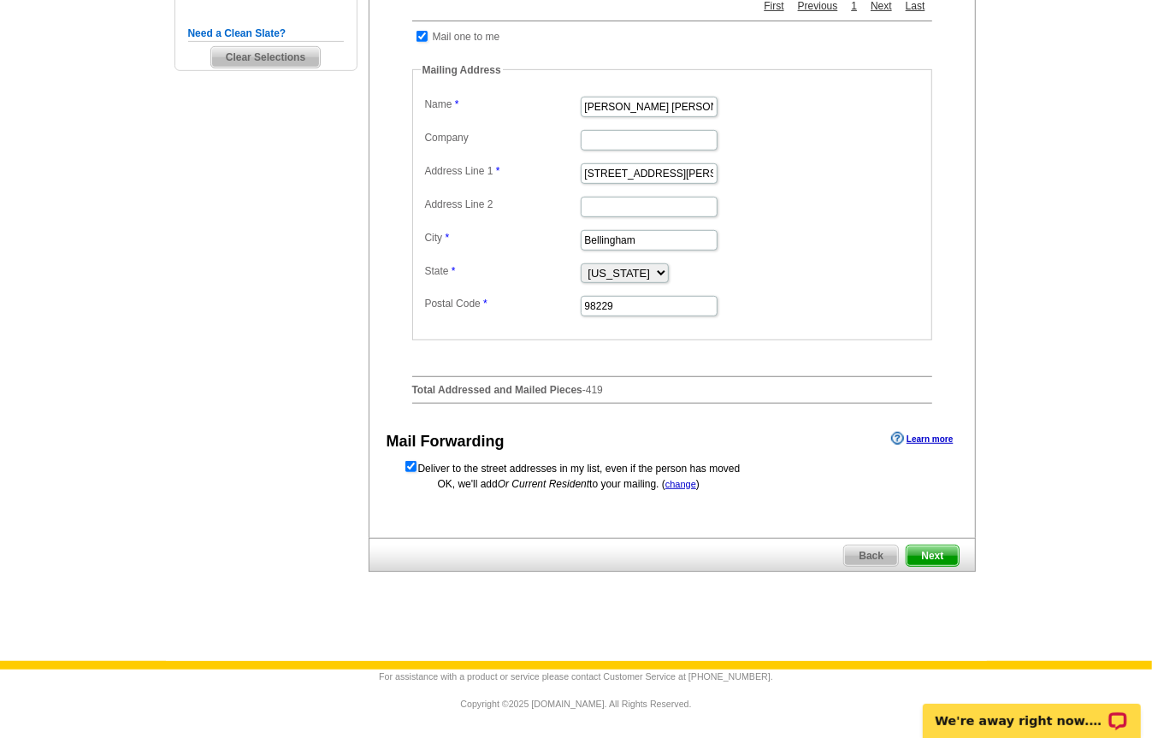
scroll to position [510, 0]
click at [947, 551] on span "Next" at bounding box center [931, 556] width 51 height 21
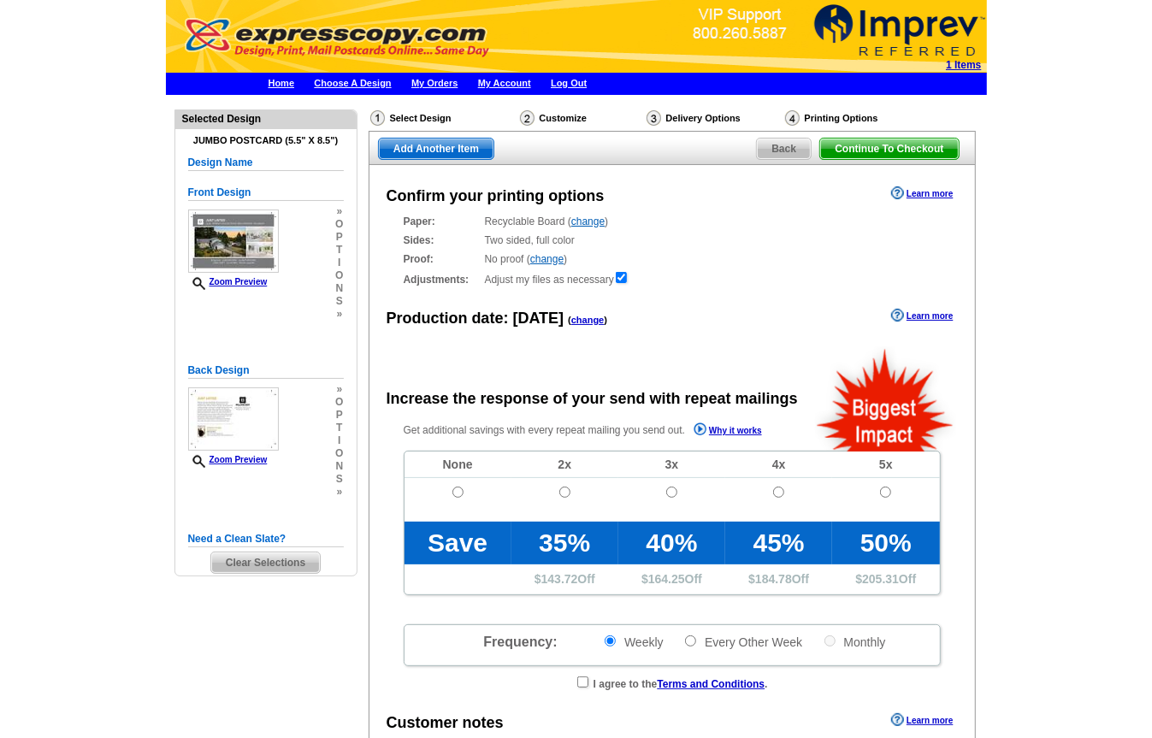
radio input "false"
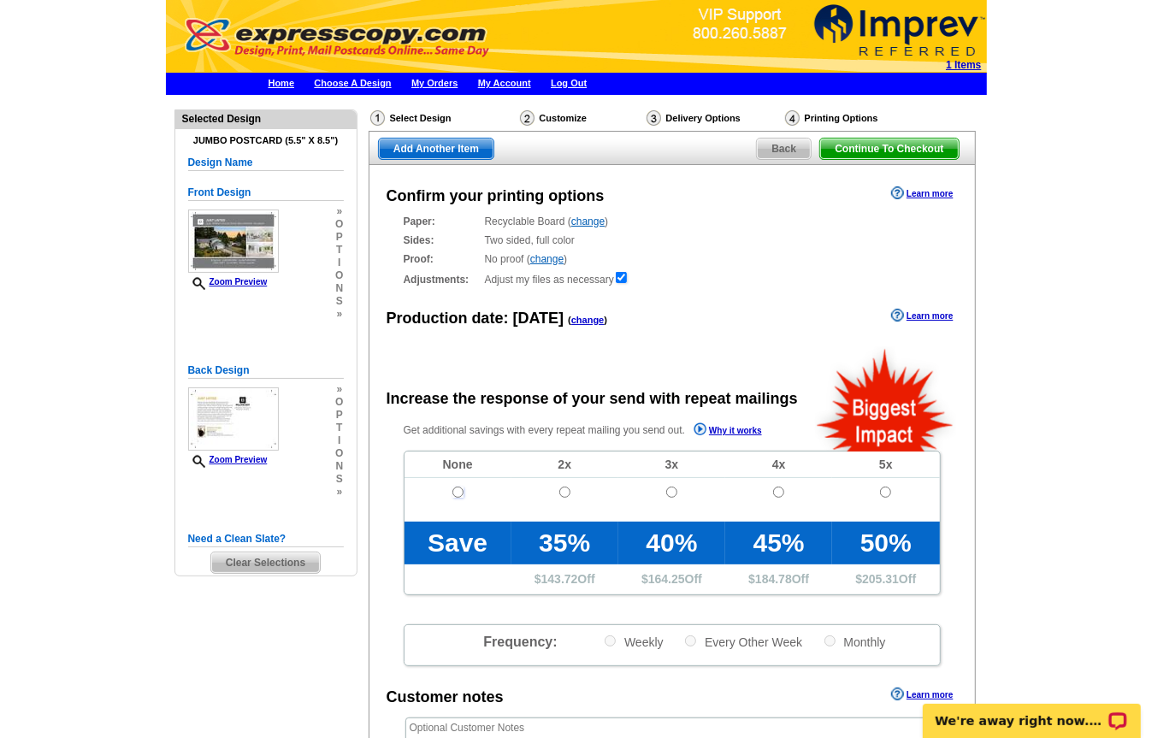
click at [452, 488] on input "radio" at bounding box center [457, 492] width 11 height 11
radio input "true"
